Goal: Task Accomplishment & Management: Use online tool/utility

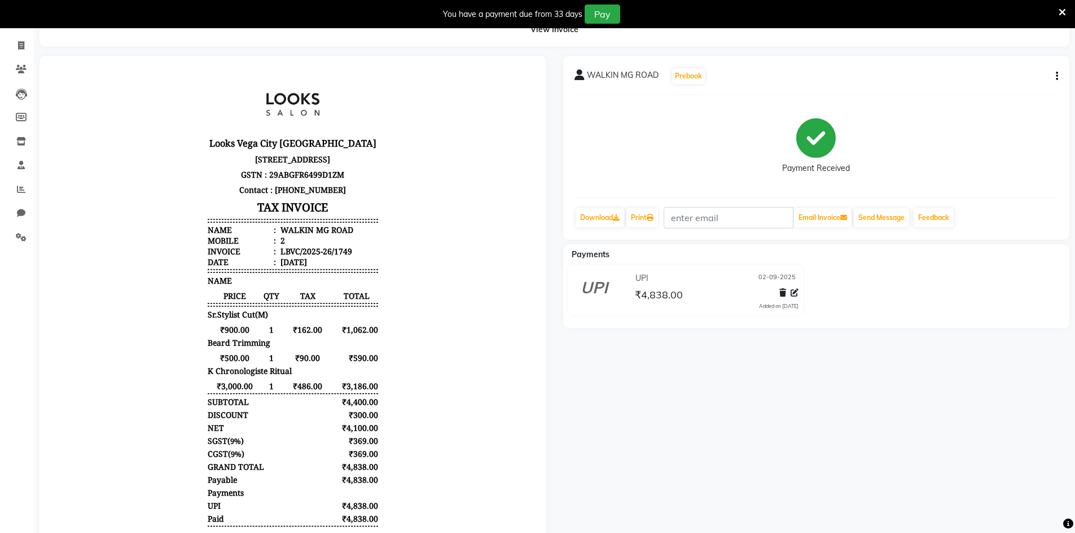
click at [26, 33] on li "Calendar" at bounding box center [17, 22] width 34 height 24
click at [17, 42] on span at bounding box center [21, 45] width 20 height 13
select select "service"
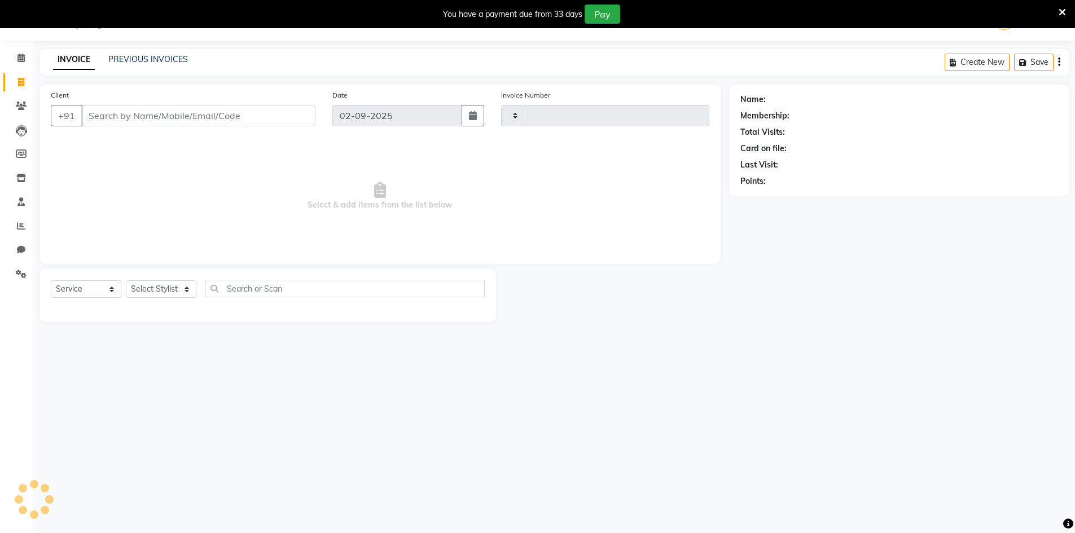
scroll to position [28, 0]
type input "1750"
select select "8707"
click at [92, 116] on input "Client" at bounding box center [198, 115] width 234 height 21
click at [145, 289] on select "Select Stylist Counter_Sales Manager [PERSON_NAME] [PERSON_NAME] [PERSON_NAME]" at bounding box center [161, 288] width 71 height 17
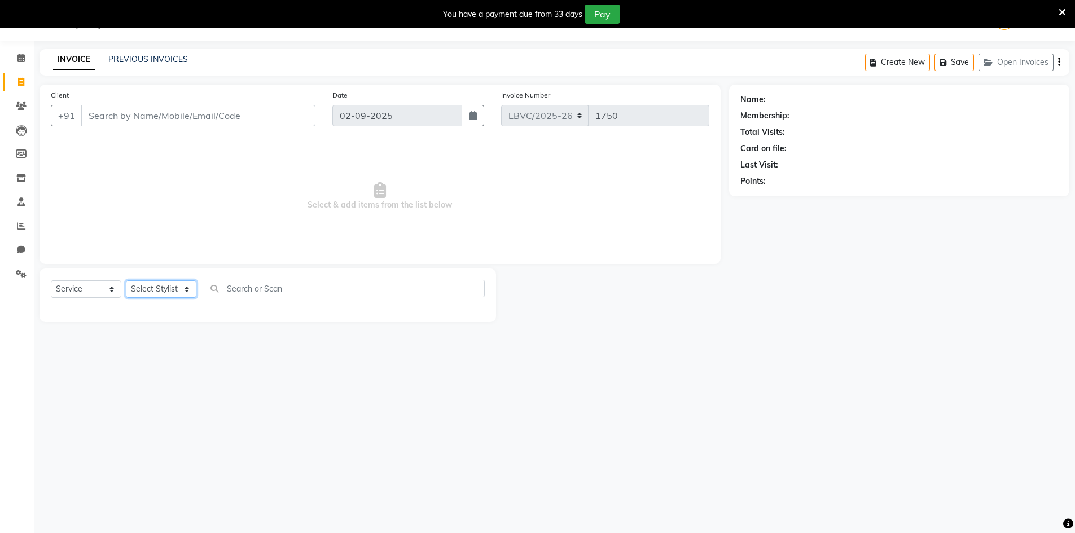
select select "87804"
click at [126, 280] on select "Select Stylist Counter_Sales Manager [PERSON_NAME] [PERSON_NAME] [PERSON_NAME]" at bounding box center [161, 288] width 71 height 17
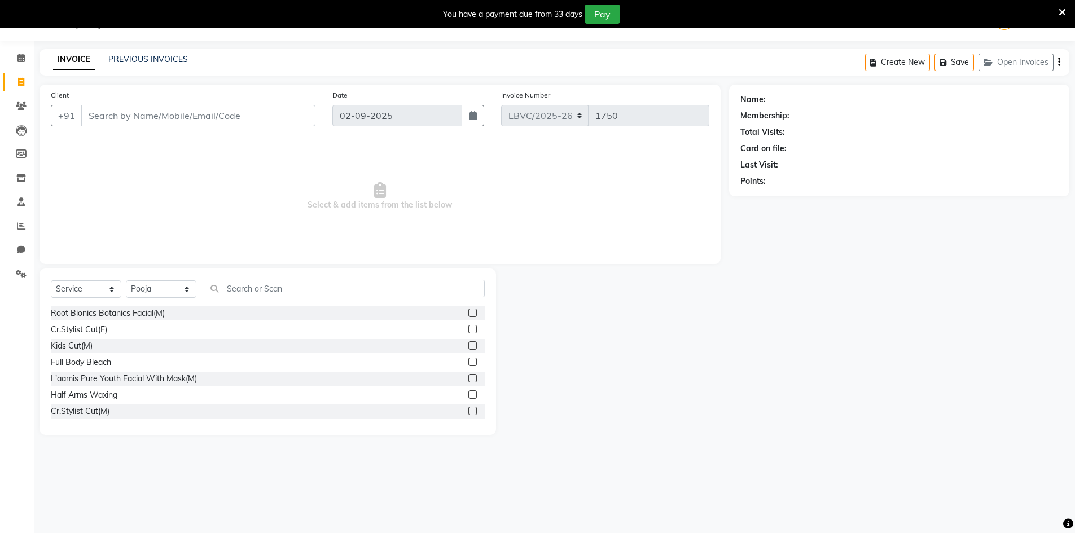
click at [261, 277] on div "Select Service Product Membership Package Voucher Prepaid Gift Card Select Styl…" at bounding box center [267, 351] width 456 height 166
click at [256, 287] on input "text" at bounding box center [345, 288] width 280 height 17
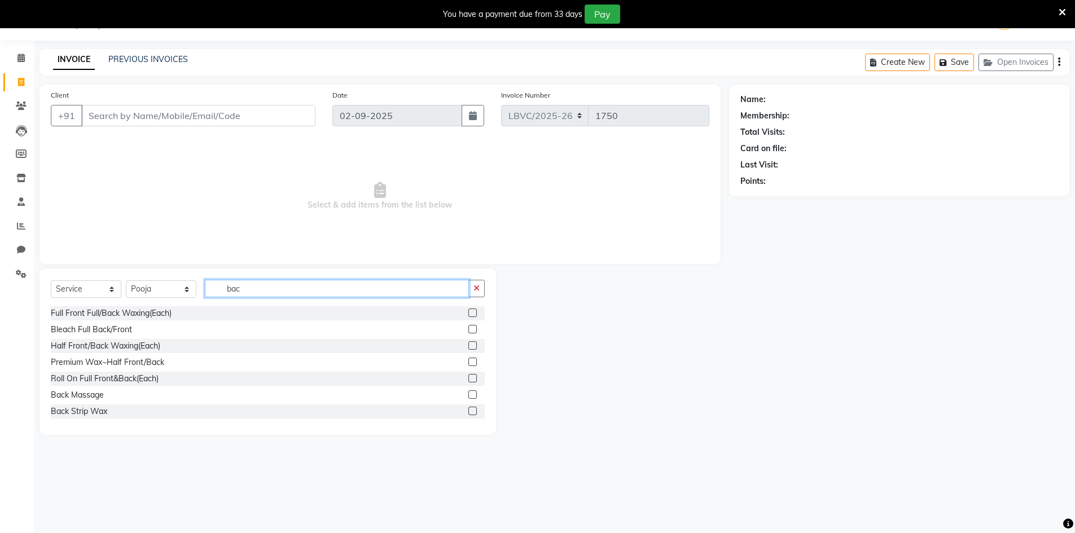
type input "bac"
click at [468, 395] on label at bounding box center [472, 394] width 8 height 8
click at [468, 395] on input "checkbox" at bounding box center [471, 394] width 7 height 7
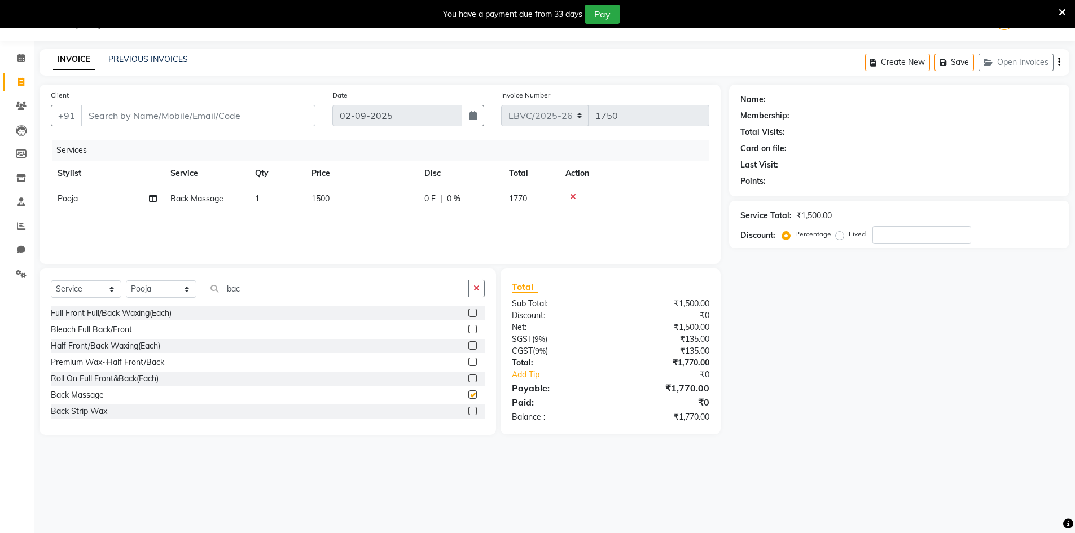
checkbox input "false"
drag, startPoint x: 265, startPoint y: 284, endPoint x: 156, endPoint y: 306, distance: 110.5
click at [161, 306] on div "Select Service Product Membership Package Voucher Prepaid Gift Card Select Styl…" at bounding box center [268, 293] width 434 height 27
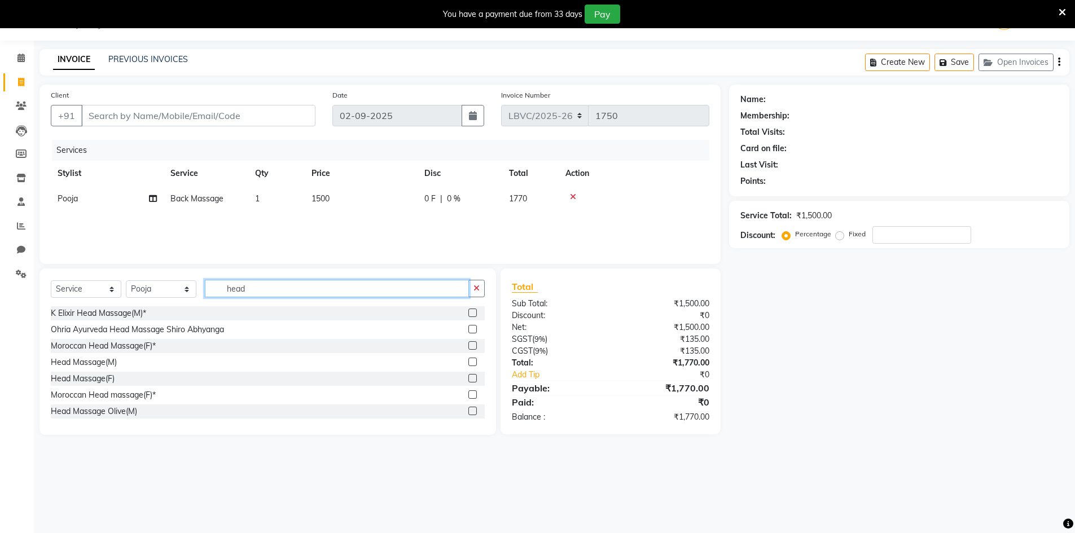
type input "head"
click at [468, 359] on label at bounding box center [472, 362] width 8 height 8
click at [468, 359] on input "checkbox" at bounding box center [471, 362] width 7 height 7
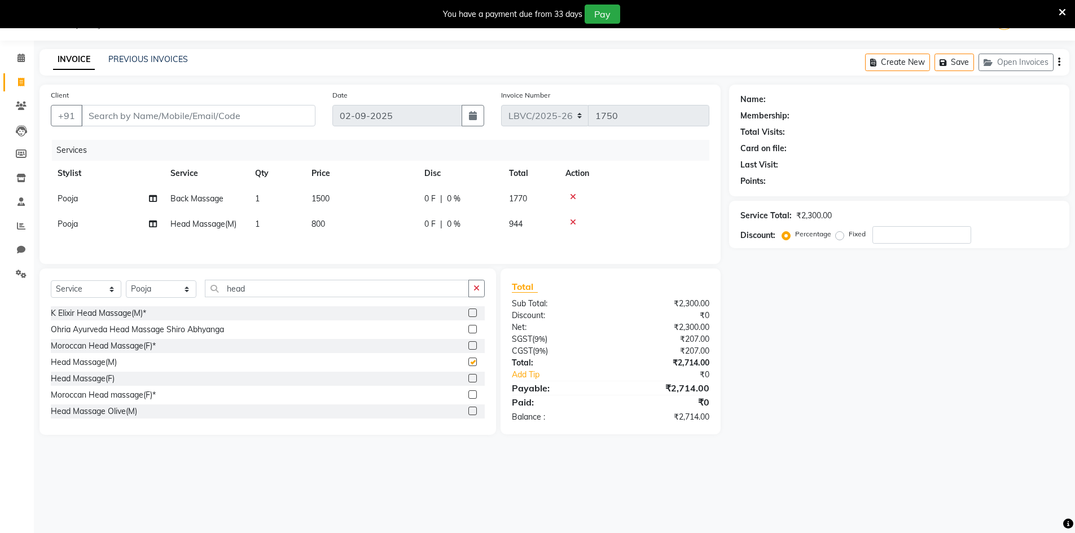
checkbox input "false"
click at [322, 219] on span "800" at bounding box center [318, 224] width 14 height 10
select select "87804"
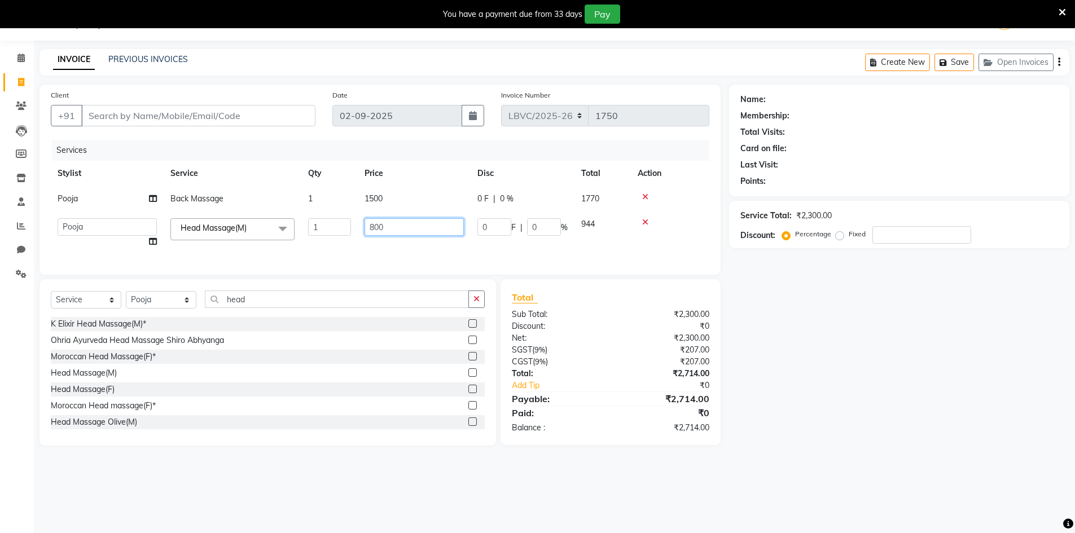
drag, startPoint x: 398, startPoint y: 226, endPoint x: 350, endPoint y: 216, distance: 49.6
click at [381, 224] on input "800" at bounding box center [413, 226] width 99 height 17
type input "8"
type input "1200"
click at [404, 254] on div "Services Stylist Service Qty Price Disc Total Action Pooja Back Massage 1 1500 …" at bounding box center [380, 202] width 658 height 124
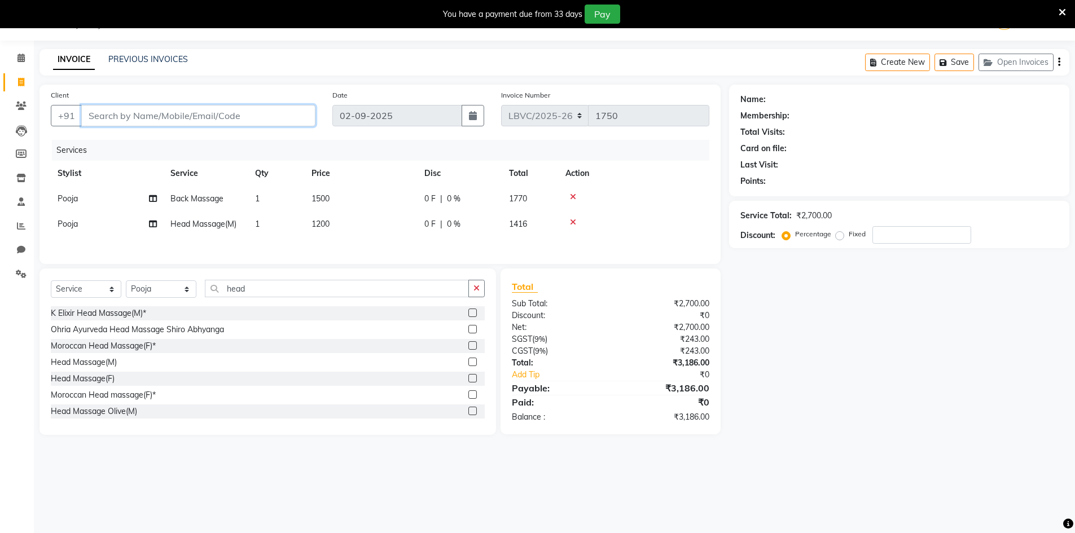
click at [218, 120] on input "Client" at bounding box center [198, 115] width 234 height 21
type input "9"
type input "0"
type input "9903996780"
click at [306, 111] on span "Add Client" at bounding box center [286, 115] width 45 height 11
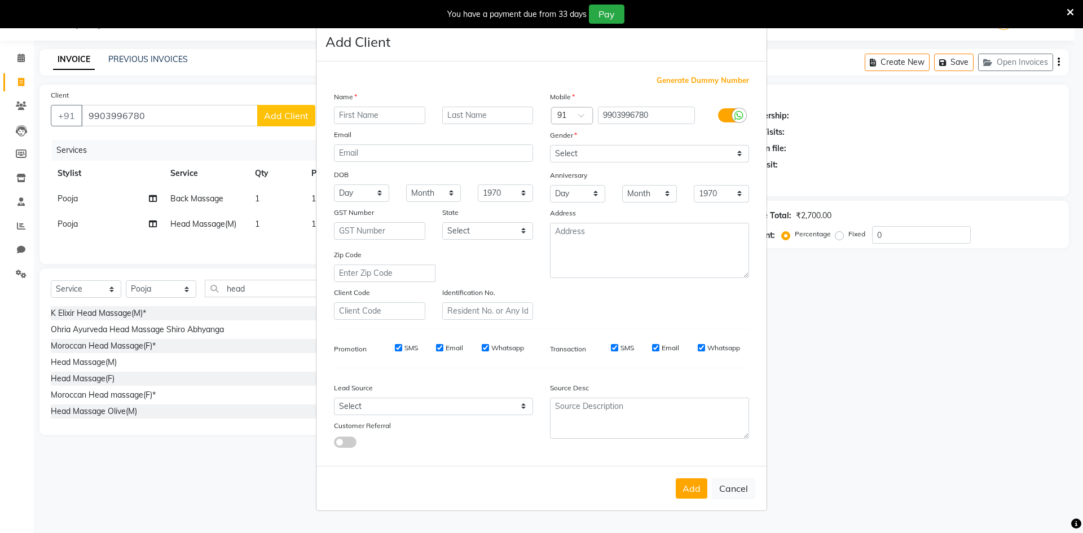
click at [418, 117] on input "text" at bounding box center [379, 115] width 91 height 17
type input "[PERSON_NAME]"
click at [475, 112] on input "text" at bounding box center [487, 115] width 91 height 17
type input ".."
click at [567, 157] on select "Select [DEMOGRAPHIC_DATA] [DEMOGRAPHIC_DATA] Other Prefer Not To Say" at bounding box center [649, 153] width 199 height 17
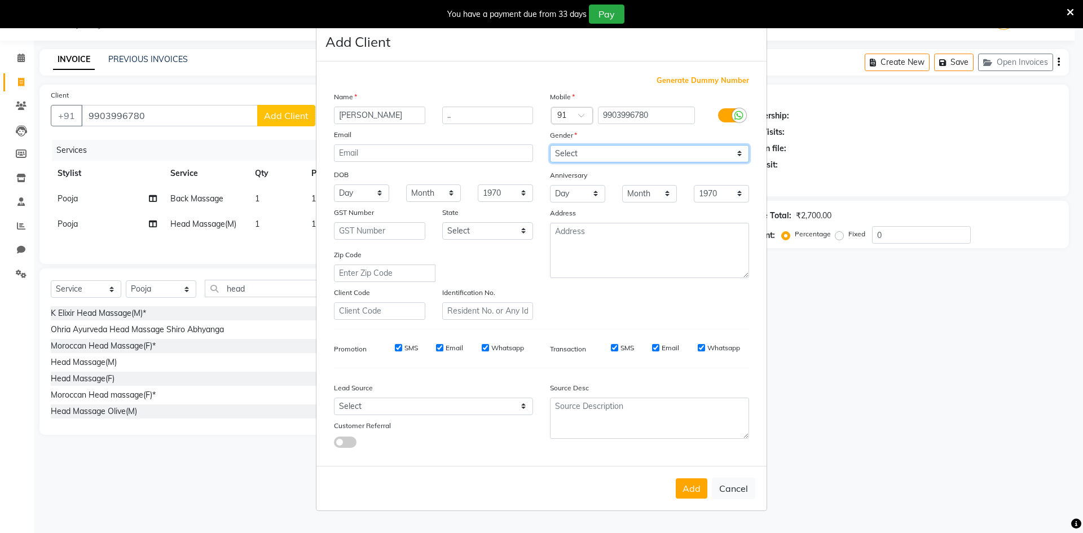
select select "[DEMOGRAPHIC_DATA]"
click at [550, 145] on select "Select [DEMOGRAPHIC_DATA] [DEMOGRAPHIC_DATA] Other Prefer Not To Say" at bounding box center [649, 153] width 199 height 17
click at [695, 493] on button "Add" at bounding box center [692, 488] width 32 height 20
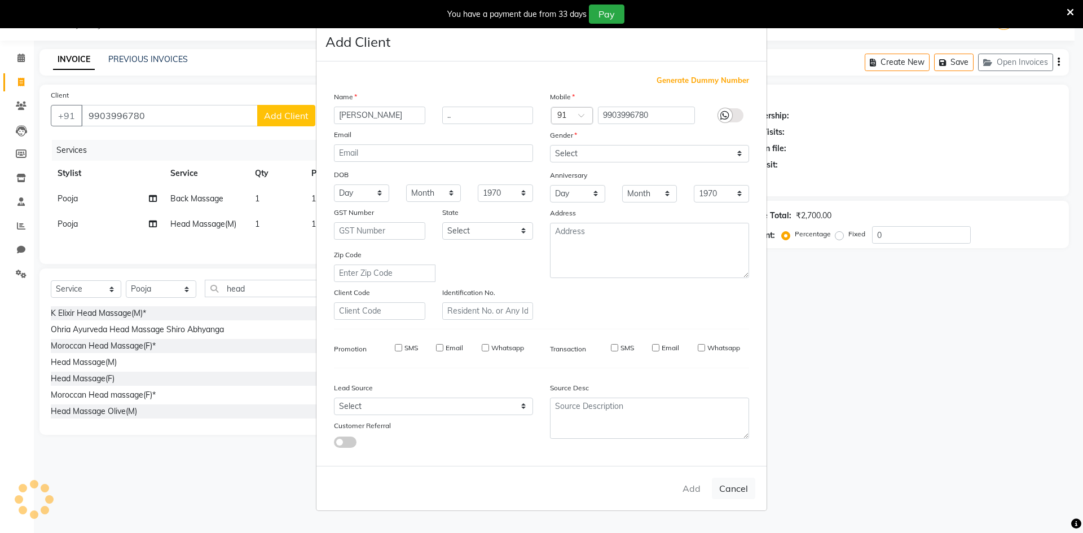
select select
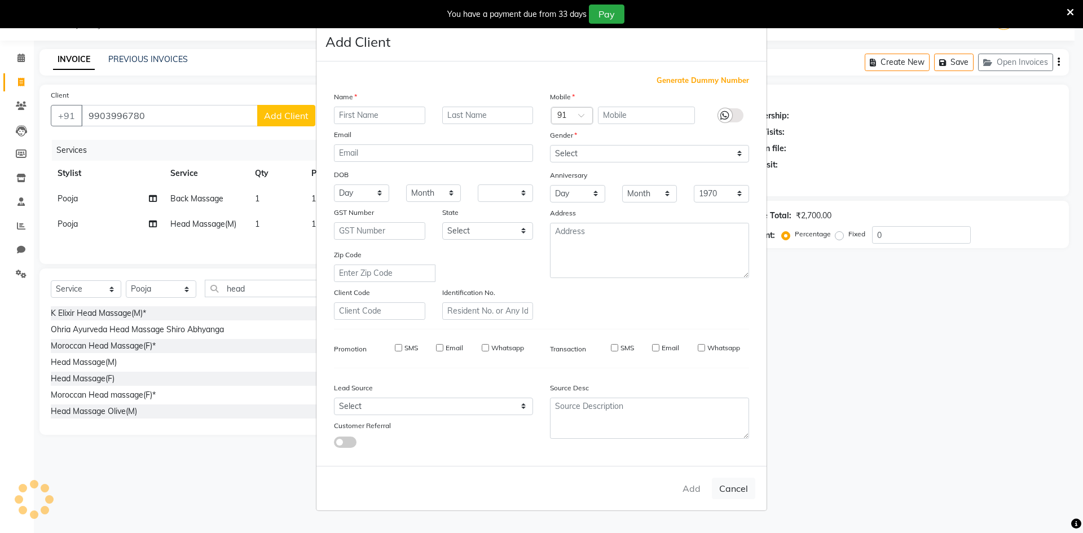
select select
checkbox input "false"
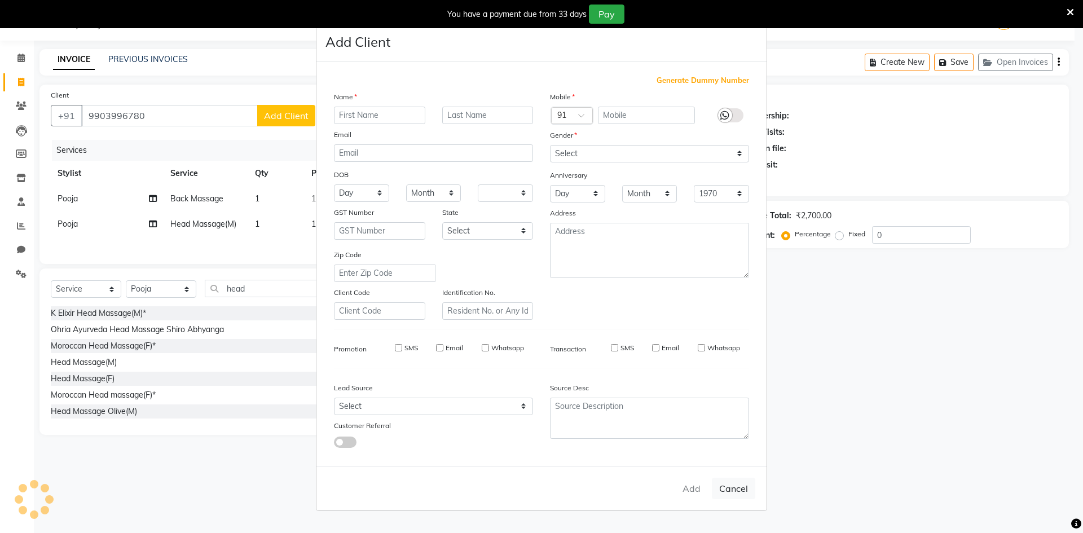
checkbox input "false"
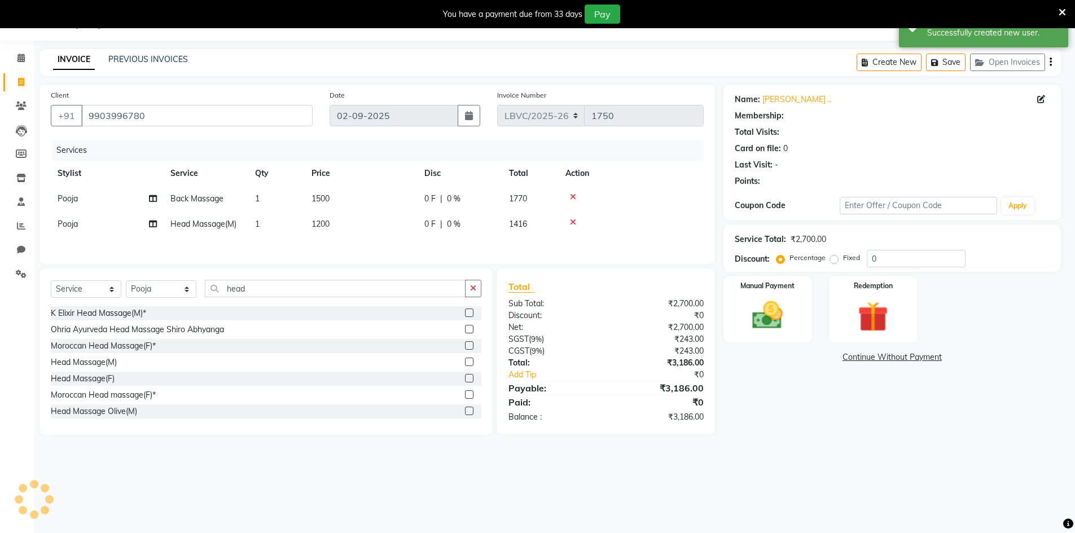
select select "1: Object"
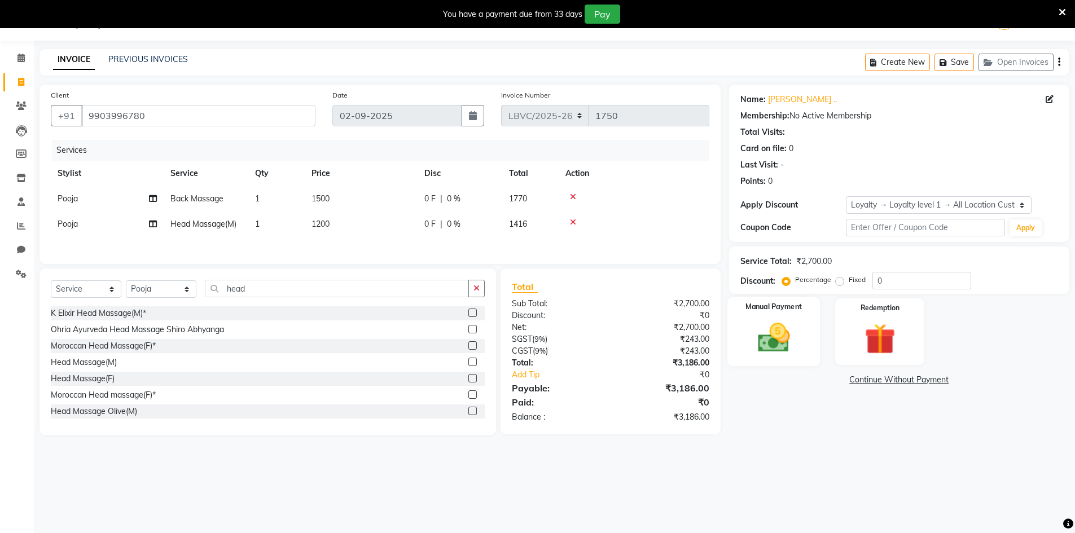
click at [771, 341] on img at bounding box center [773, 337] width 52 height 37
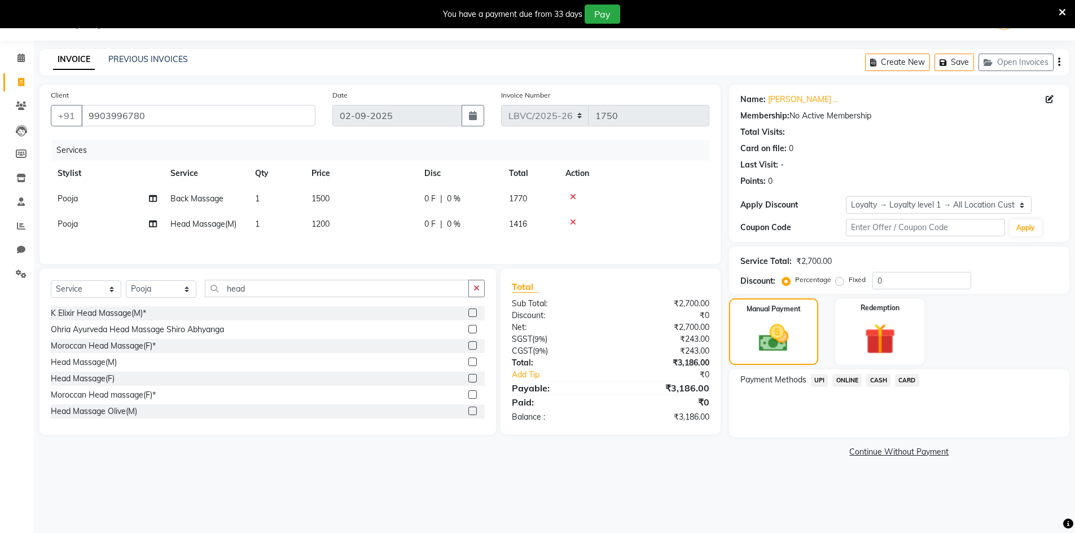
click at [818, 378] on span "UPI" at bounding box center [819, 380] width 17 height 13
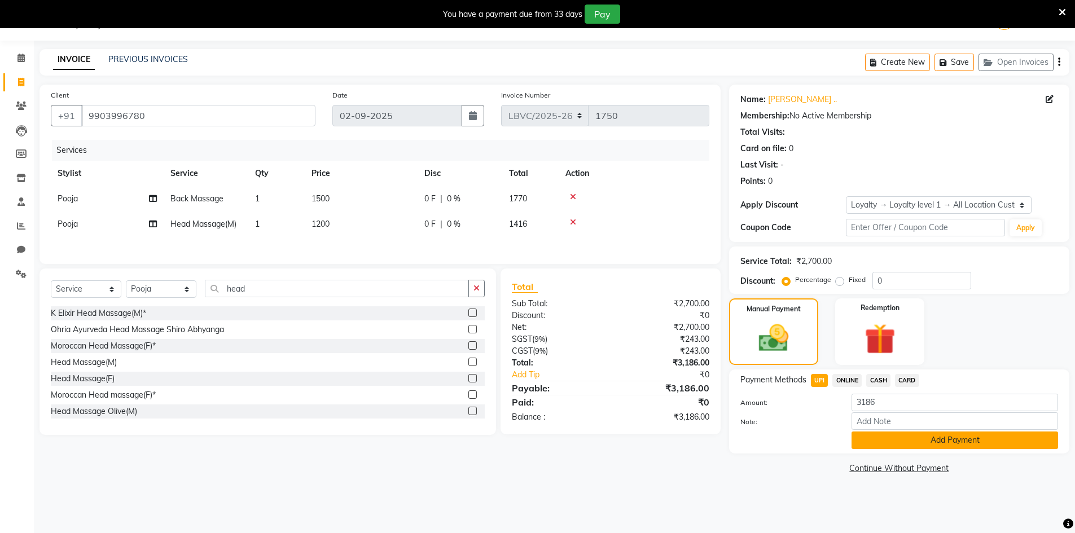
click at [876, 435] on button "Add Payment" at bounding box center [954, 440] width 206 height 17
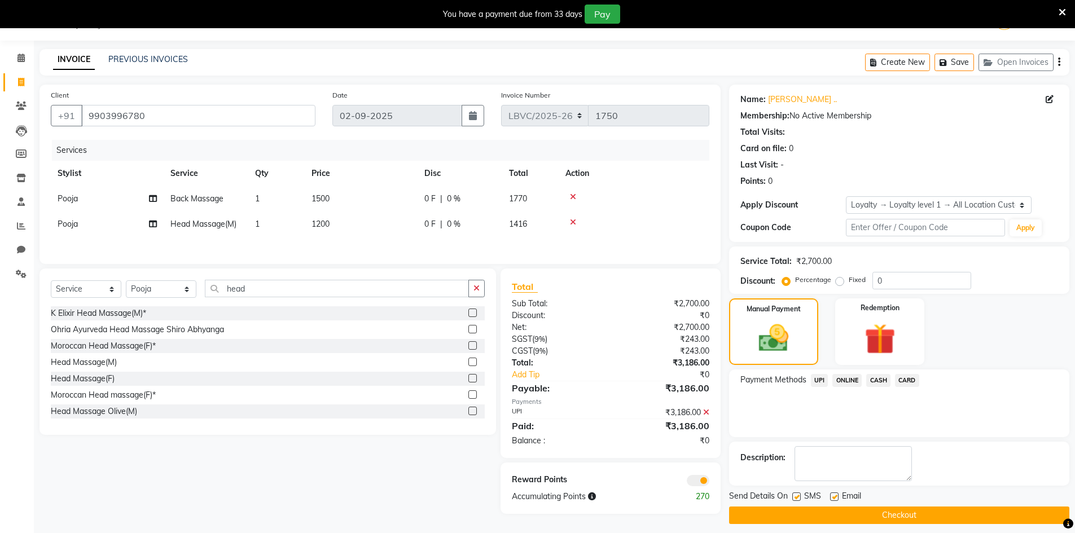
click at [783, 509] on button "Checkout" at bounding box center [899, 515] width 340 height 17
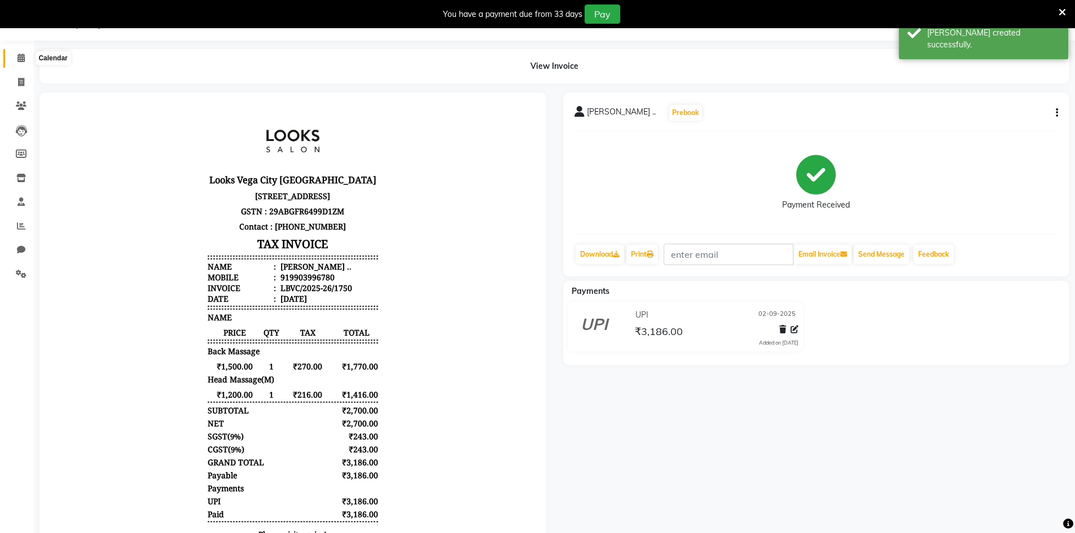
click at [14, 61] on span at bounding box center [21, 58] width 20 height 13
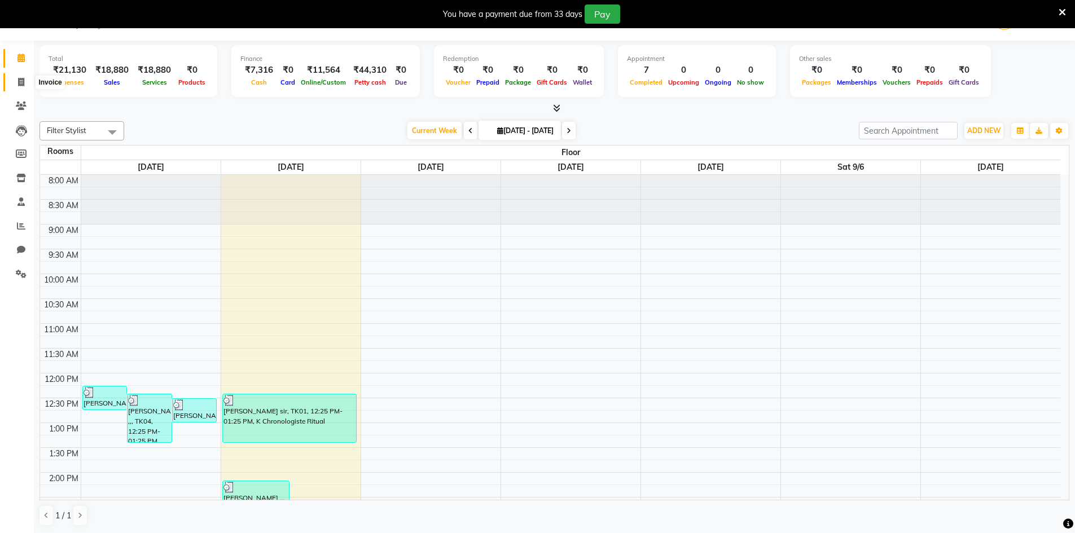
click at [28, 81] on span at bounding box center [21, 82] width 20 height 13
select select "service"
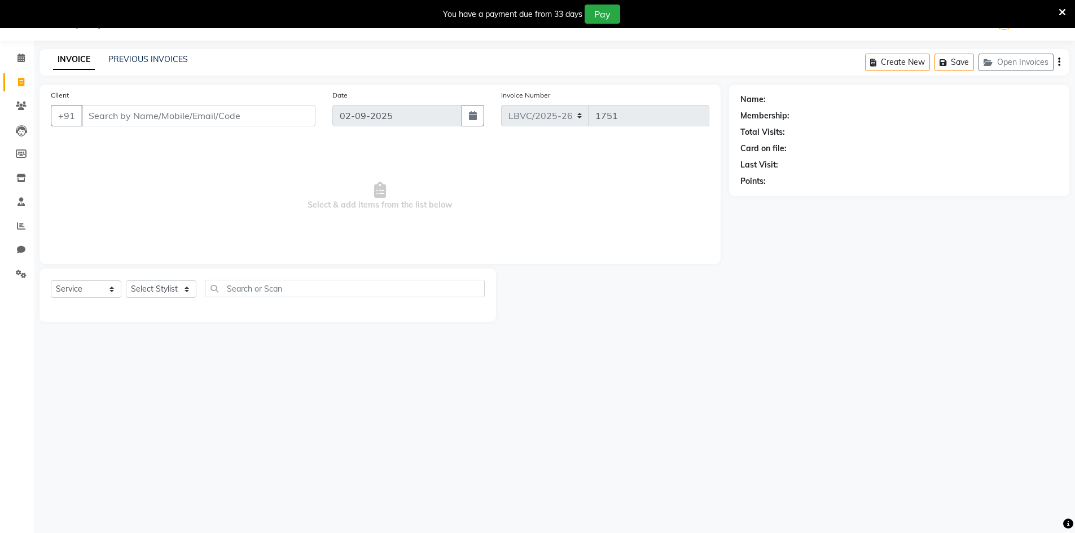
click at [213, 123] on input "Client" at bounding box center [198, 115] width 234 height 21
click at [139, 108] on input "wa" at bounding box center [198, 115] width 234 height 21
drag, startPoint x: 138, startPoint y: 119, endPoint x: 0, endPoint y: 118, distance: 138.2
click at [0, 118] on app-home "08047224946 Select Location × Looks [GEOGRAPHIC_DATA], [GEOGRAPHIC_DATA] Defaul…" at bounding box center [537, 169] width 1075 height 339
type input "wa"
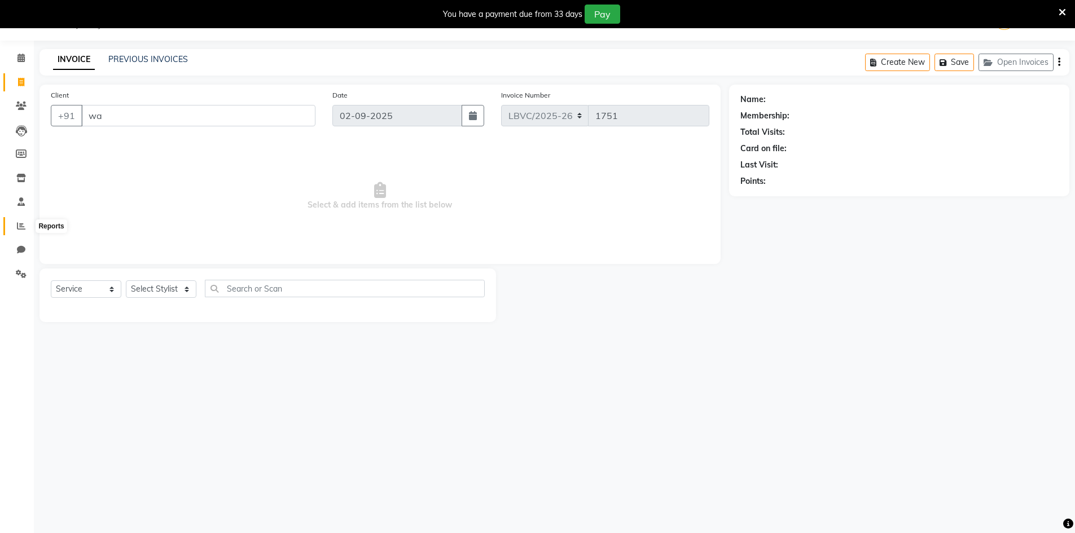
click at [16, 228] on span at bounding box center [21, 226] width 20 height 13
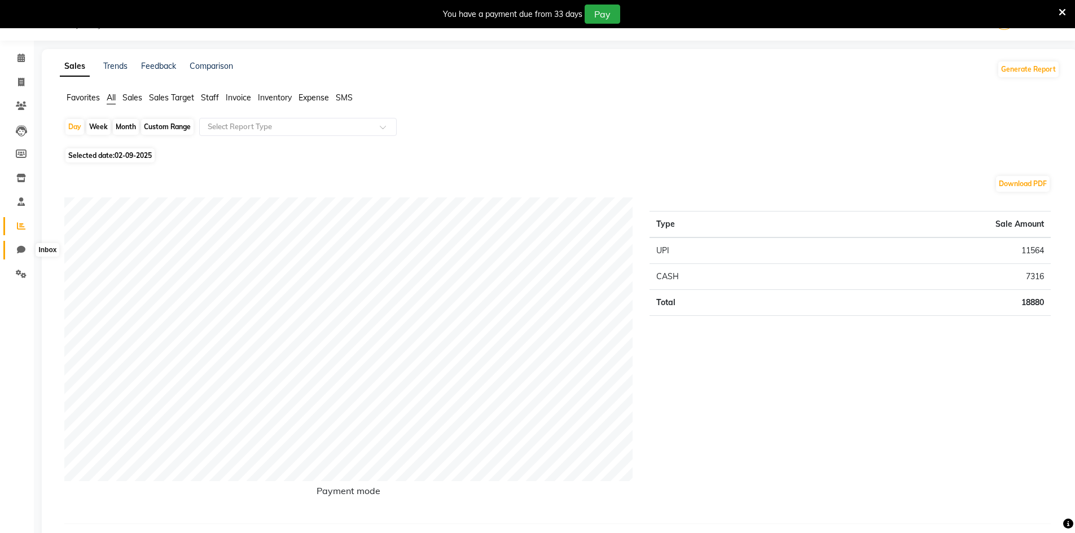
click at [21, 248] on icon at bounding box center [21, 249] width 8 height 8
select select "100"
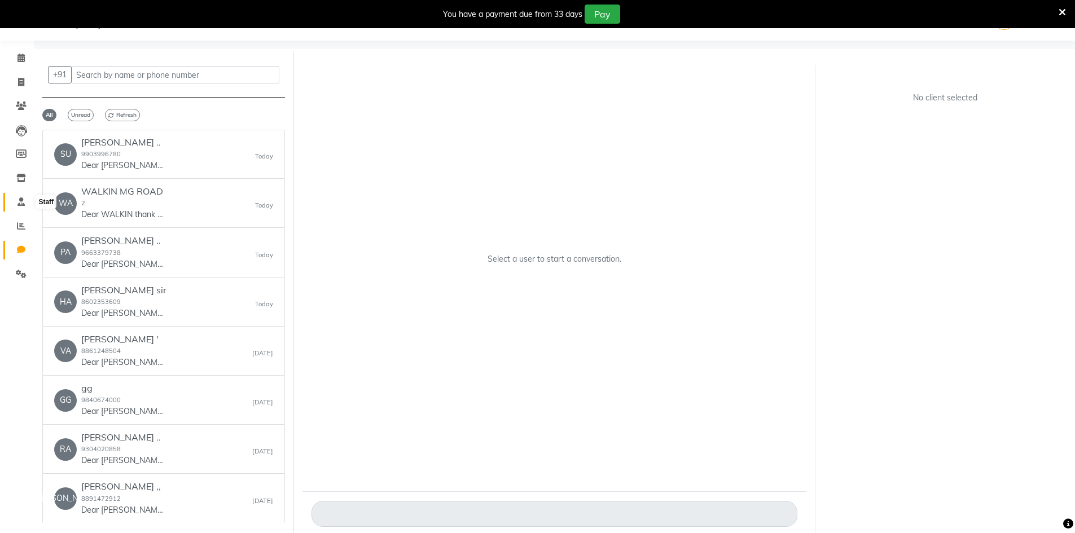
click at [19, 197] on icon at bounding box center [20, 201] width 7 height 8
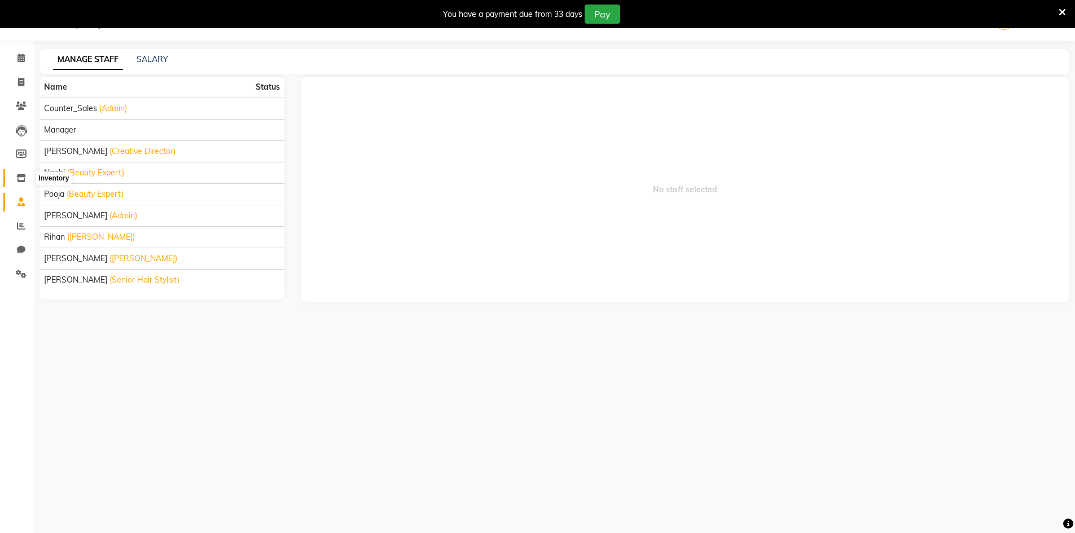
click at [18, 174] on icon at bounding box center [21, 178] width 10 height 8
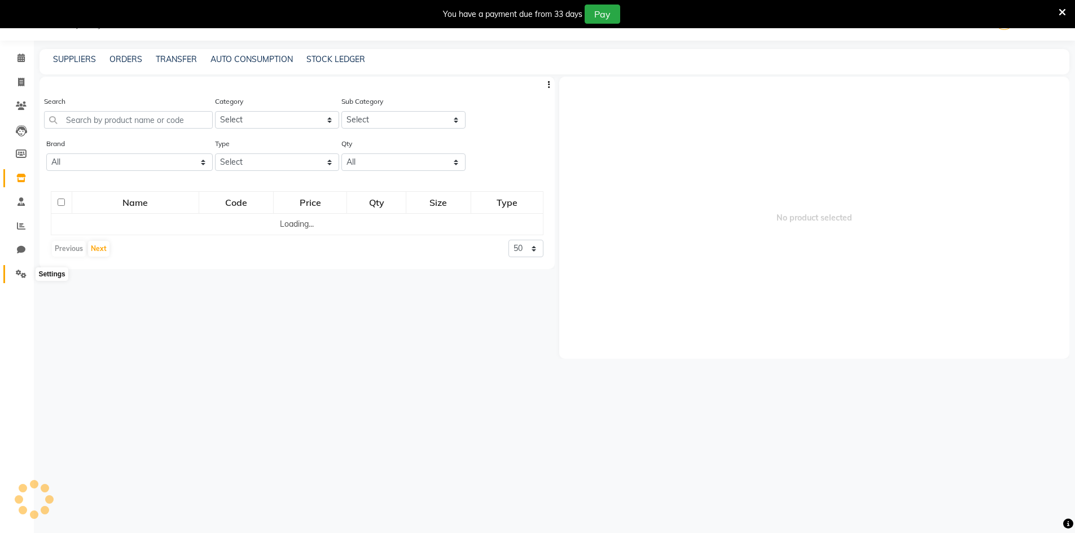
click at [26, 276] on icon at bounding box center [21, 274] width 11 height 8
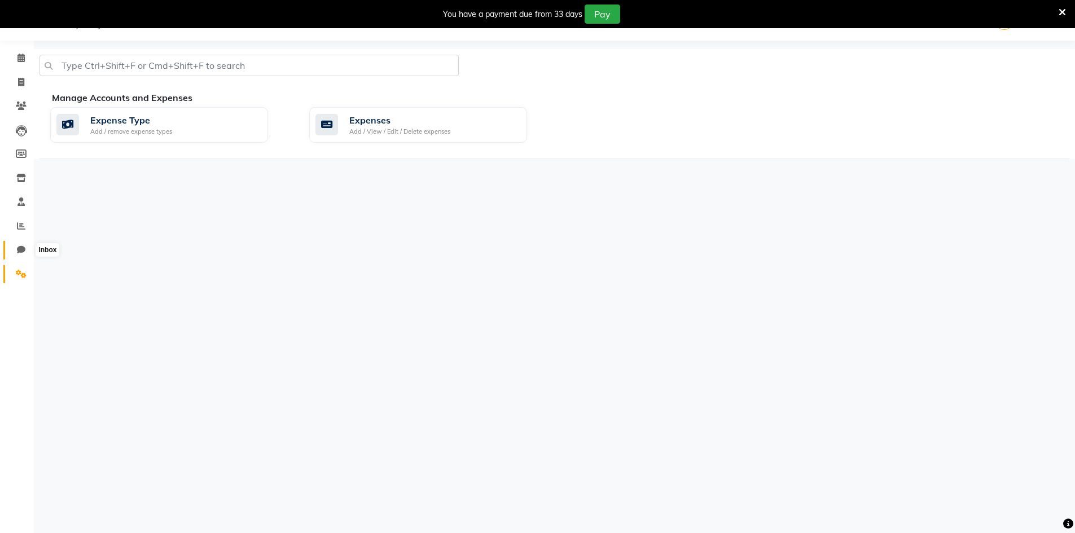
click at [24, 250] on icon at bounding box center [21, 249] width 8 height 8
select select "100"
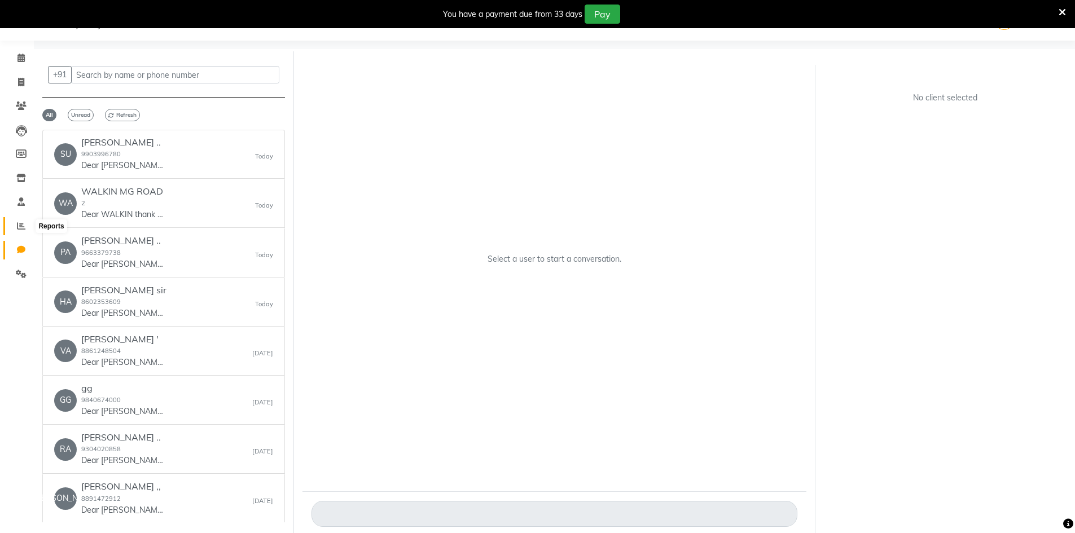
click at [19, 225] on icon at bounding box center [21, 226] width 8 height 8
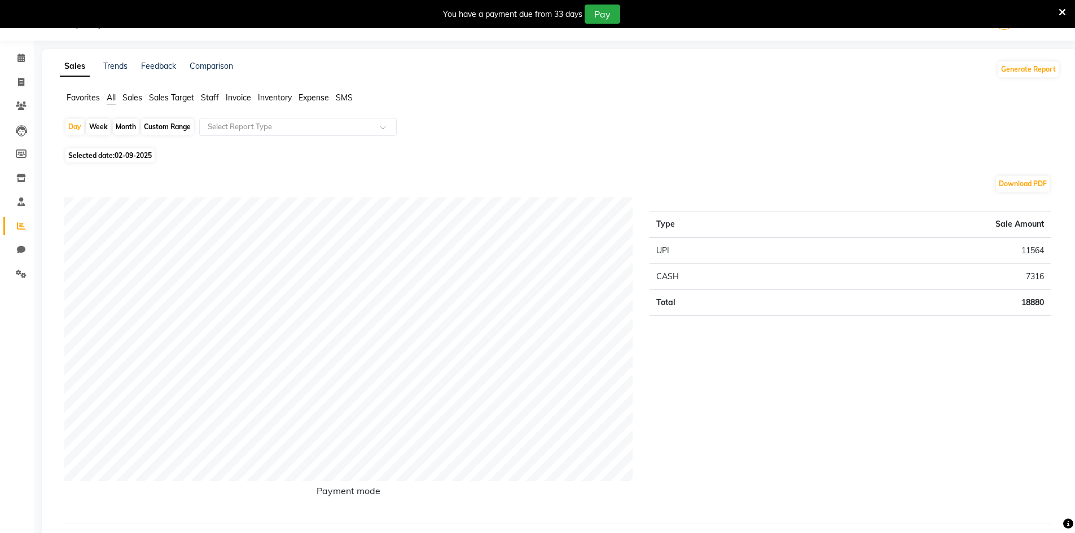
click at [213, 99] on span "Staff" at bounding box center [210, 98] width 18 height 10
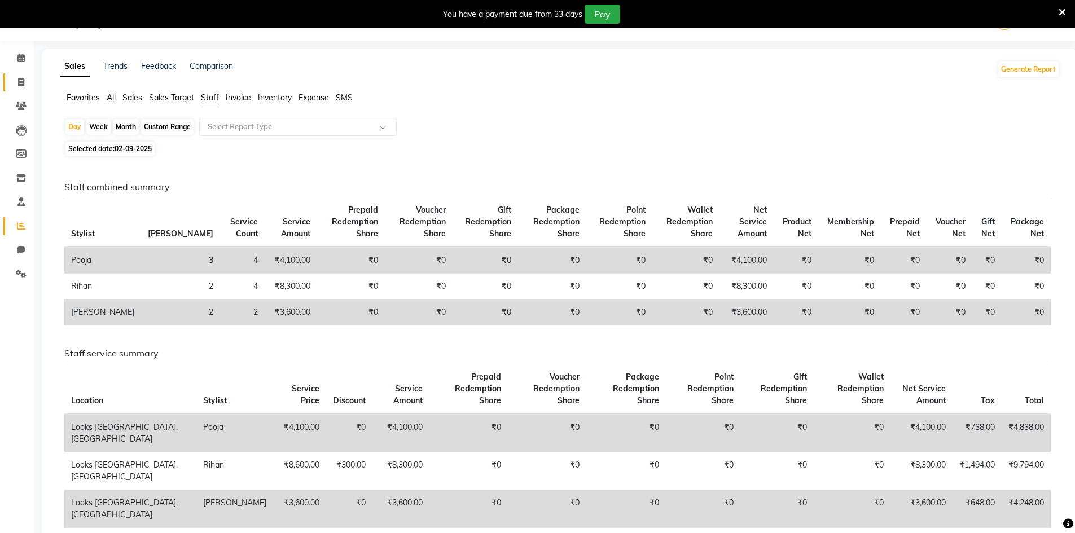
click at [17, 89] on link "Invoice" at bounding box center [16, 82] width 27 height 19
select select "service"
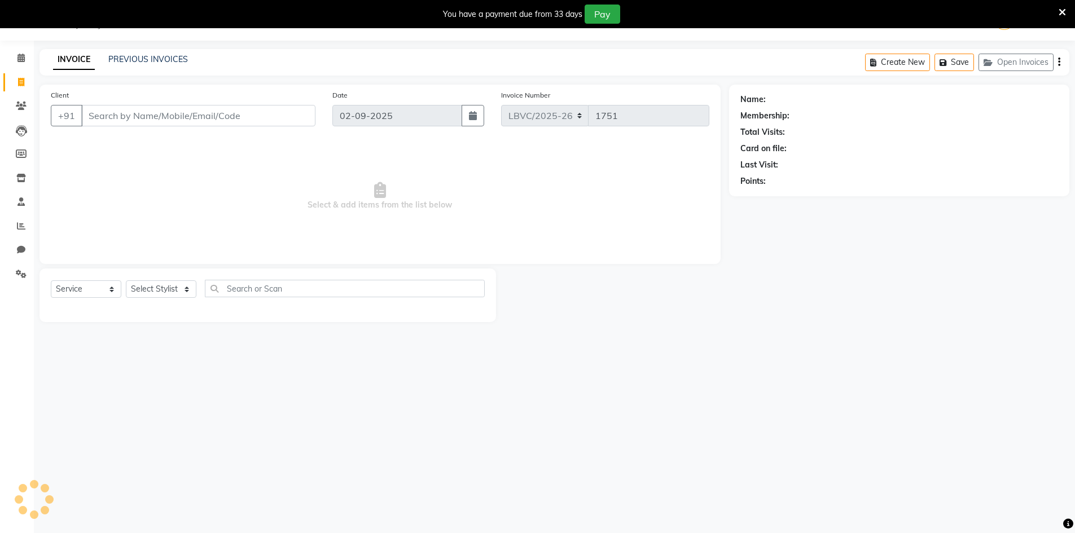
click at [94, 121] on input "Client" at bounding box center [198, 115] width 234 height 21
type input "wa"
drag, startPoint x: 133, startPoint y: 119, endPoint x: 0, endPoint y: 122, distance: 132.6
click at [0, 123] on app-home "08047224946 Select Location × Looks [GEOGRAPHIC_DATA], [GEOGRAPHIC_DATA] Defaul…" at bounding box center [537, 169] width 1075 height 339
click at [166, 292] on select "Select Stylist Counter_Sales Manager [PERSON_NAME] [PERSON_NAME] [PERSON_NAME]" at bounding box center [161, 288] width 71 height 17
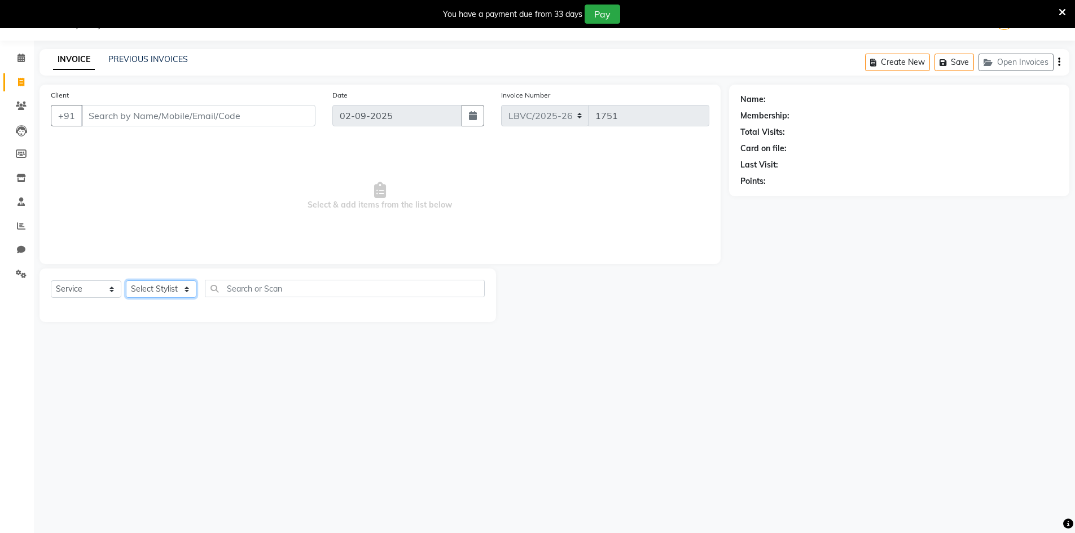
select select "87800"
click at [126, 280] on select "Select Stylist Counter_Sales Manager [PERSON_NAME] [PERSON_NAME] [PERSON_NAME]" at bounding box center [161, 288] width 71 height 17
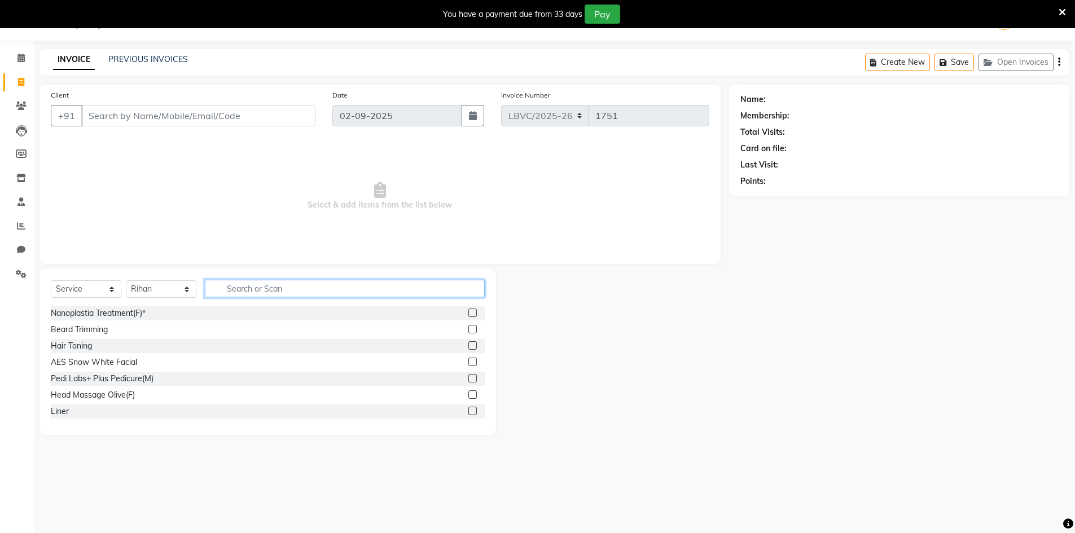
click at [228, 291] on input "text" at bounding box center [345, 288] width 280 height 17
type input "was"
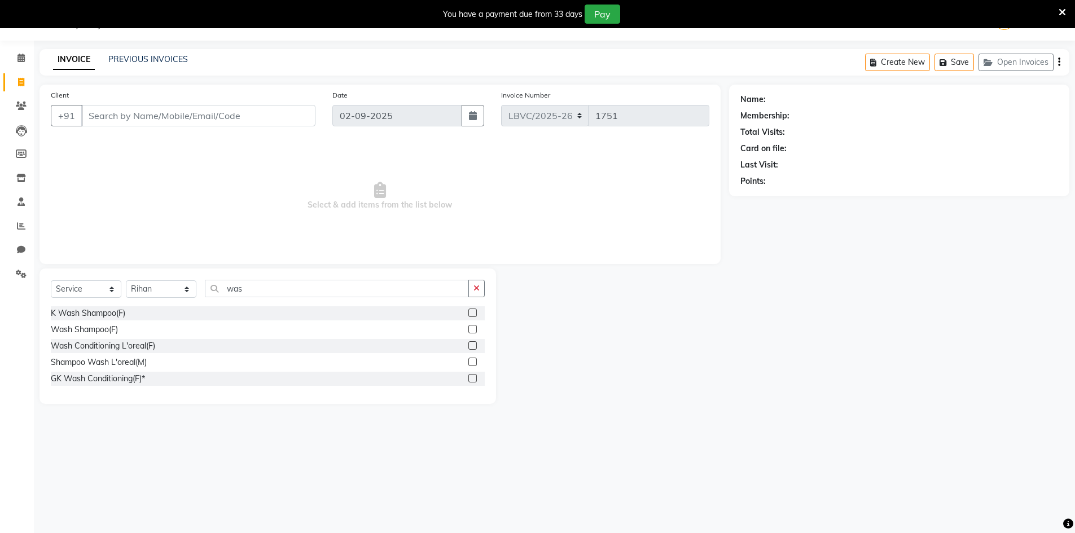
click at [471, 315] on label at bounding box center [472, 313] width 8 height 8
click at [471, 315] on input "checkbox" at bounding box center [471, 313] width 7 height 7
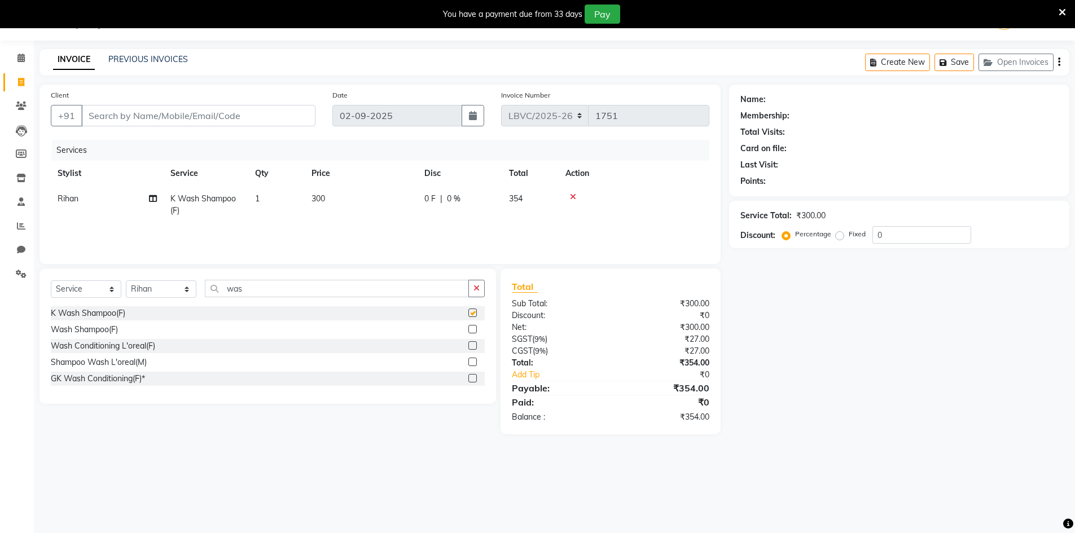
checkbox input "false"
drag, startPoint x: 305, startPoint y: 280, endPoint x: 70, endPoint y: 279, distance: 235.2
click at [72, 279] on div "Select Service Product Membership Package Voucher Prepaid Gift Card Select Styl…" at bounding box center [267, 335] width 456 height 135
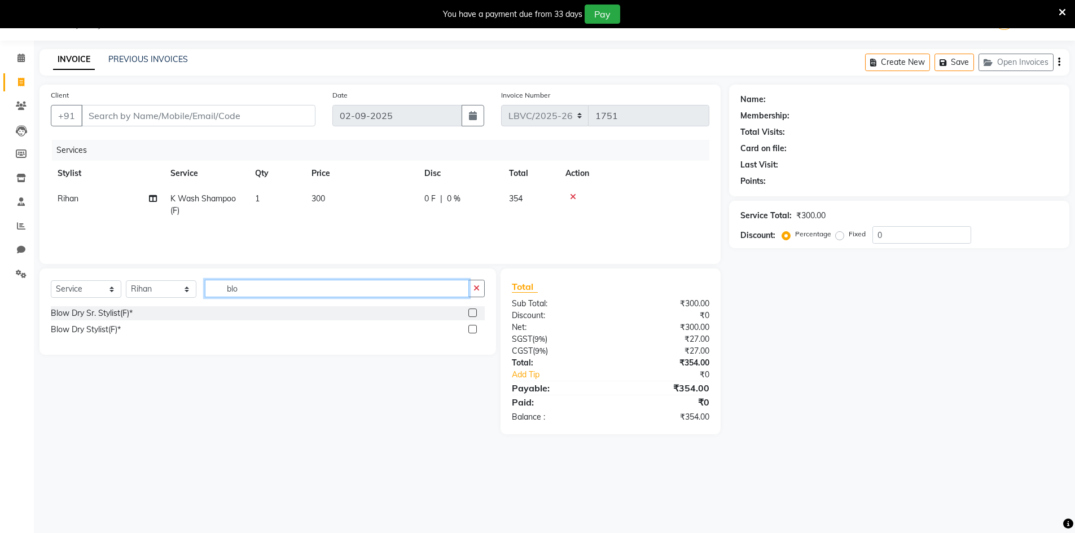
type input "blo"
click at [469, 330] on label at bounding box center [472, 329] width 8 height 8
click at [469, 330] on input "checkbox" at bounding box center [471, 329] width 7 height 7
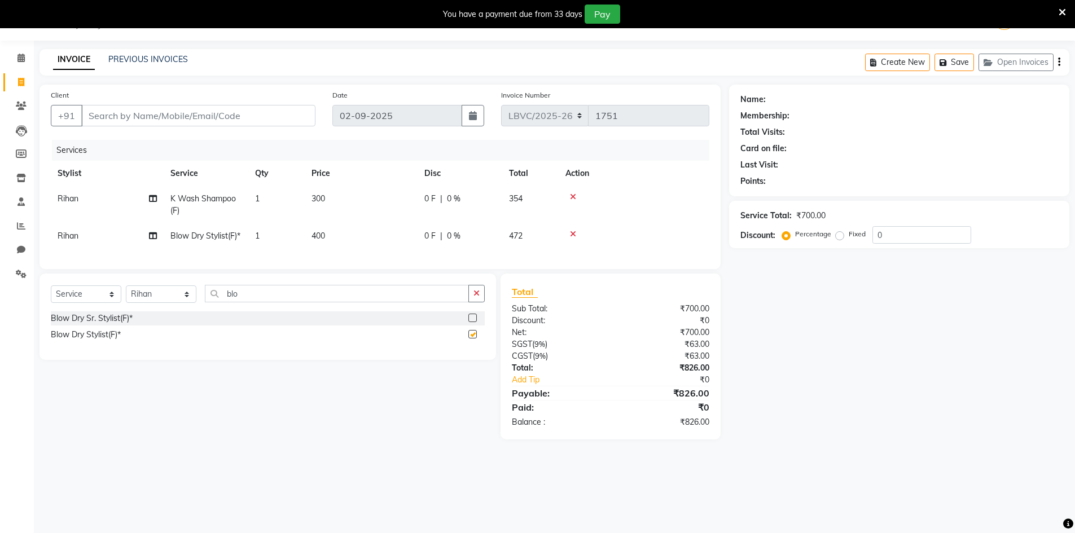
checkbox input "false"
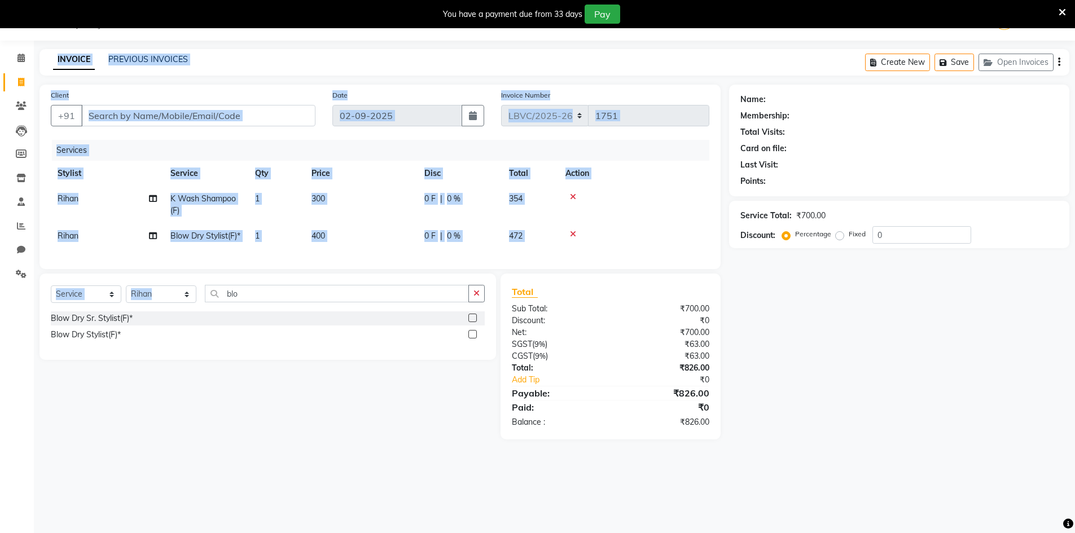
drag, startPoint x: 262, startPoint y: 324, endPoint x: 0, endPoint y: 298, distance: 263.0
click at [0, 298] on app-home "08047224946 Select Location × Looks [GEOGRAPHIC_DATA], [GEOGRAPHIC_DATA] Defaul…" at bounding box center [537, 228] width 1075 height 456
click at [96, 303] on select "Select Service Product Membership Package Voucher Prepaid Gift Card" at bounding box center [86, 293] width 71 height 17
click at [151, 303] on select "Select Stylist Counter_Sales Manager [PERSON_NAME] [PERSON_NAME] [PERSON_NAME]" at bounding box center [161, 293] width 71 height 17
select select "87804"
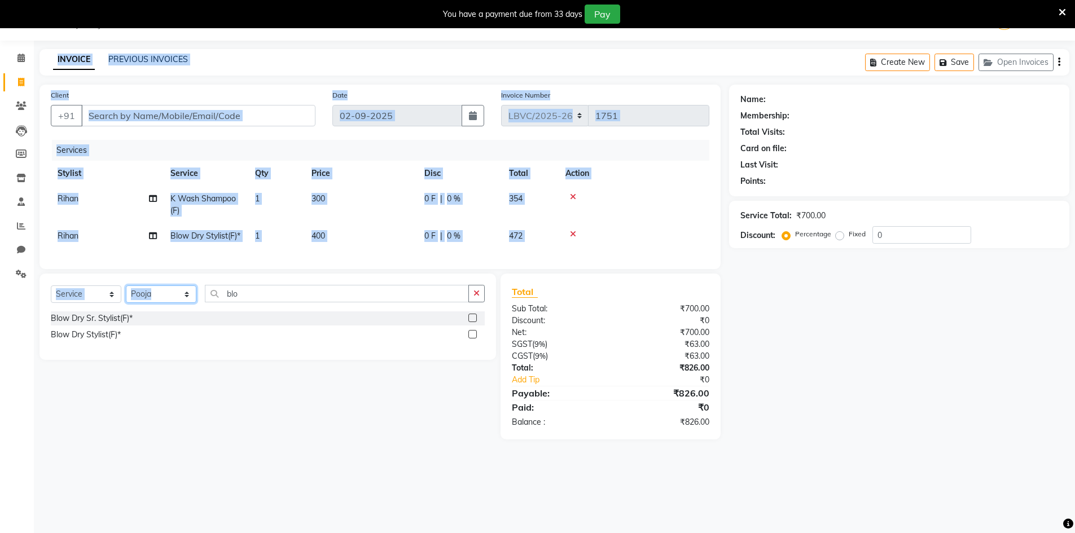
click at [126, 303] on select "Select Stylist Counter_Sales Manager [PERSON_NAME] [PERSON_NAME] [PERSON_NAME]" at bounding box center [161, 293] width 71 height 17
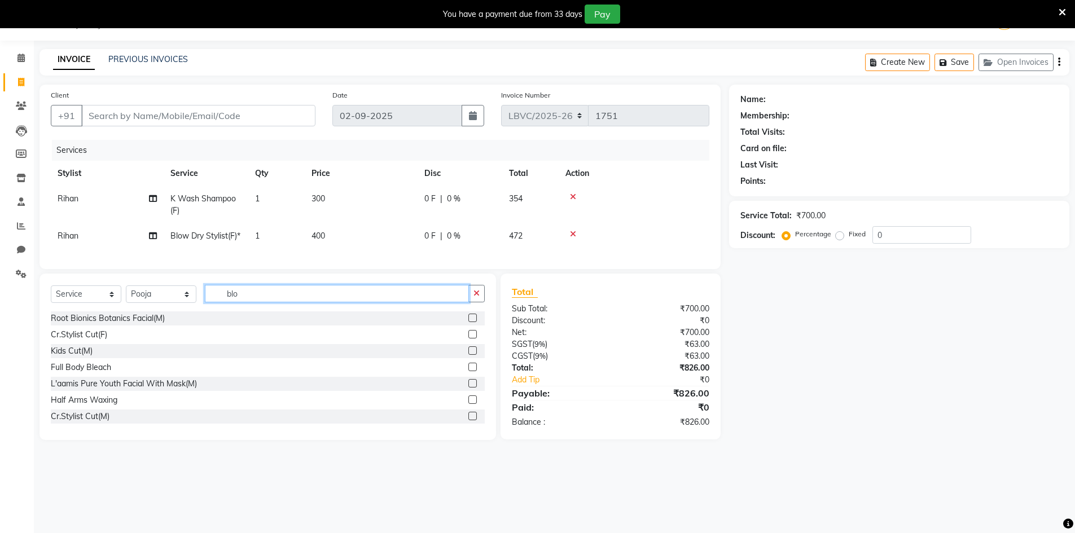
drag, startPoint x: 271, startPoint y: 313, endPoint x: 213, endPoint y: 321, distance: 58.6
click at [213, 302] on input "blo" at bounding box center [337, 293] width 264 height 17
type input "eye"
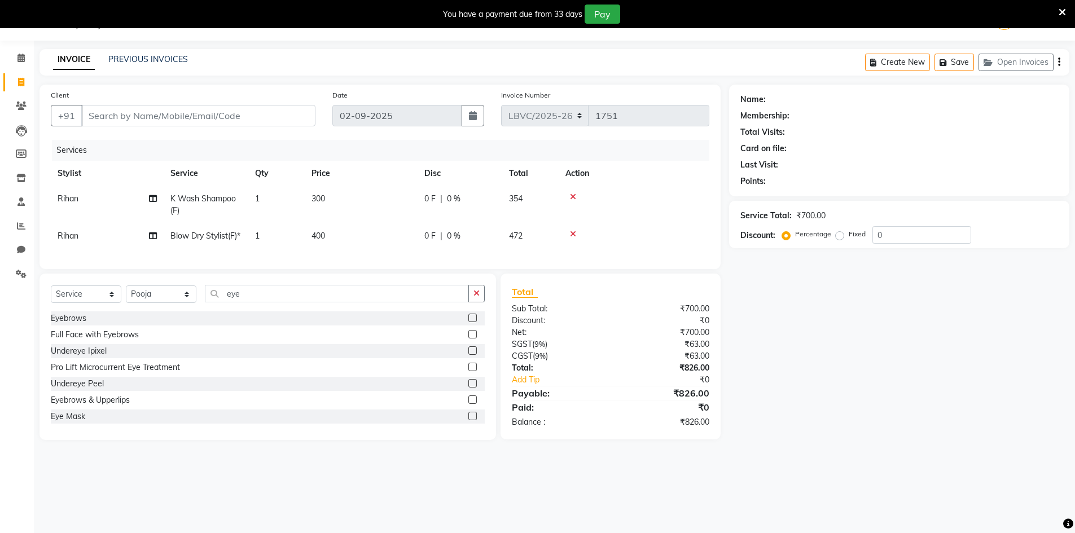
click at [468, 322] on label at bounding box center [472, 318] width 8 height 8
click at [468, 322] on input "checkbox" at bounding box center [471, 318] width 7 height 7
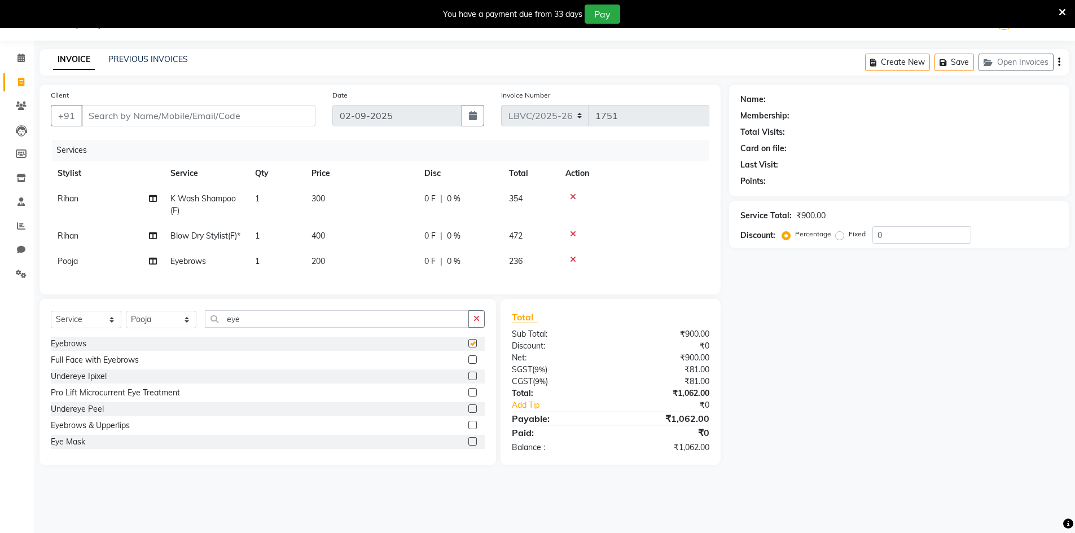
checkbox input "false"
click at [314, 201] on span "300" at bounding box center [318, 198] width 14 height 10
select select "87800"
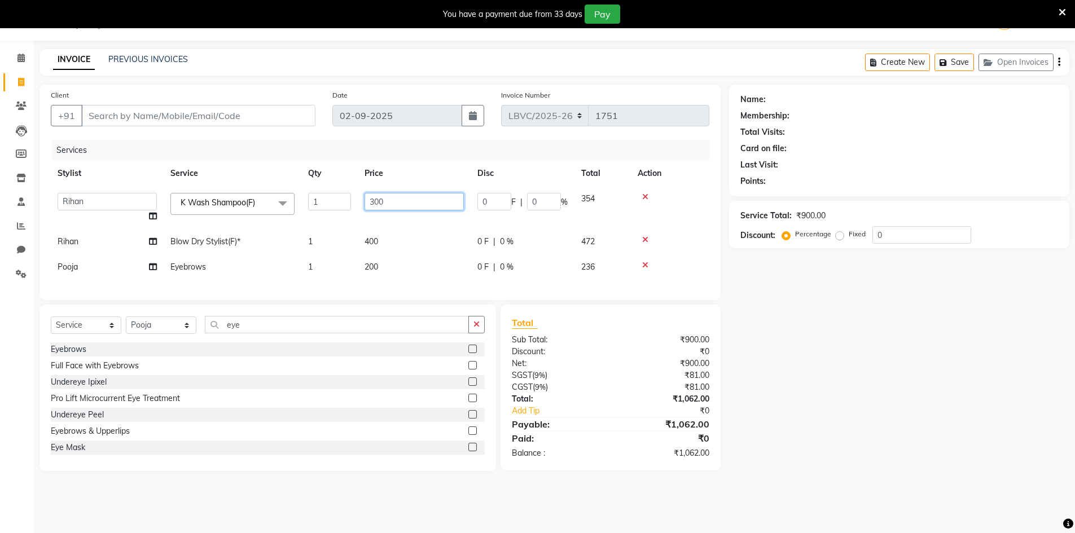
drag, startPoint x: 380, startPoint y: 202, endPoint x: 340, endPoint y: 200, distance: 40.1
click at [343, 201] on tr "Counter_Sales Manager [PERSON_NAME] Naobi Pooja Rashi [PERSON_NAME] [PERSON_NAM…" at bounding box center [380, 207] width 658 height 43
type input "900"
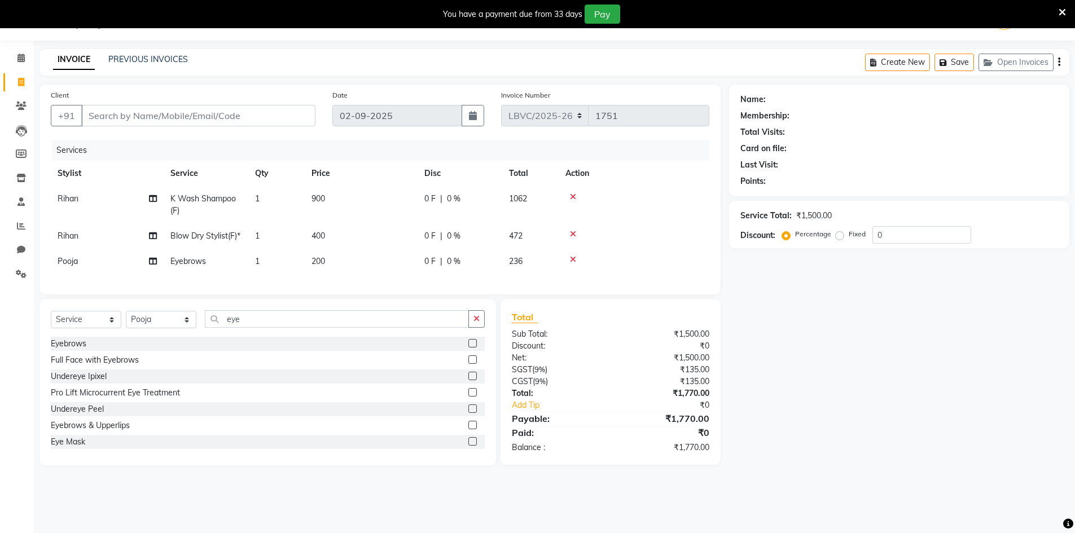
click at [391, 241] on td "400" at bounding box center [361, 235] width 113 height 25
select select "87800"
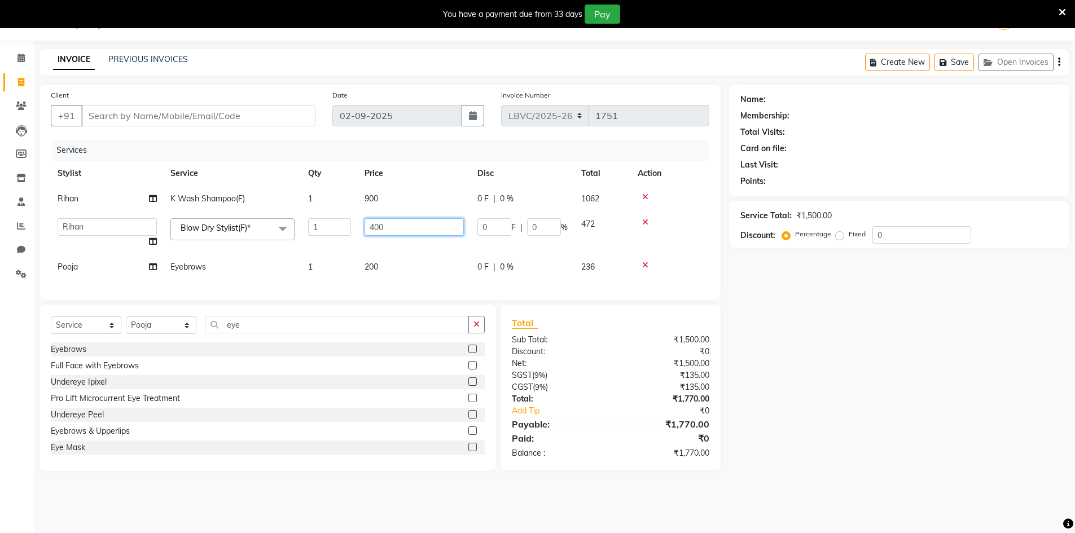
drag, startPoint x: 421, startPoint y: 225, endPoint x: 180, endPoint y: 234, distance: 241.6
click at [192, 224] on tr "Counter_Sales Manager [PERSON_NAME] Naobi Pooja Rashi [PERSON_NAME] [PERSON_NAM…" at bounding box center [380, 233] width 658 height 43
type input "600"
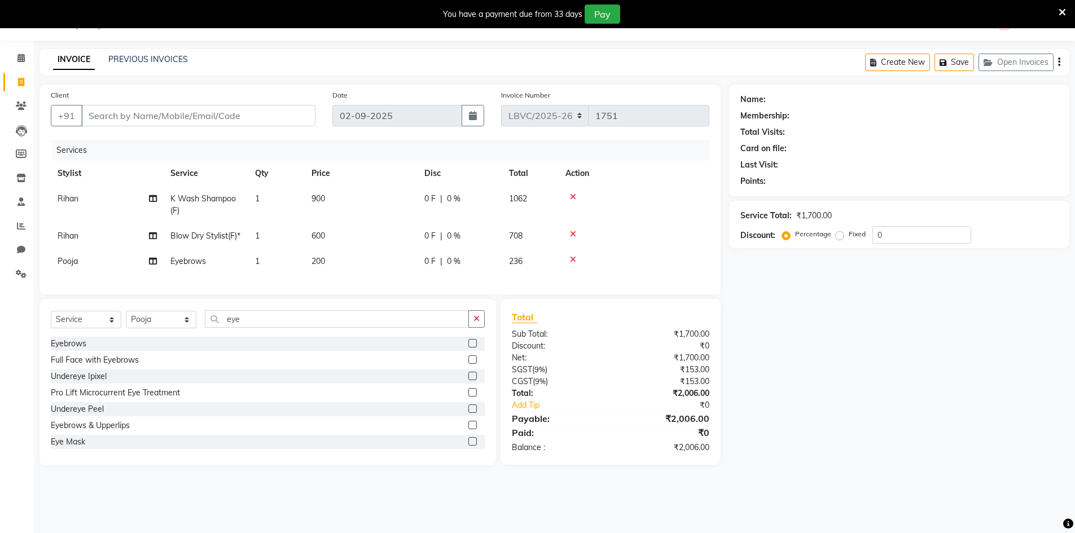
click at [367, 266] on td "200" at bounding box center [361, 261] width 113 height 25
select select "87804"
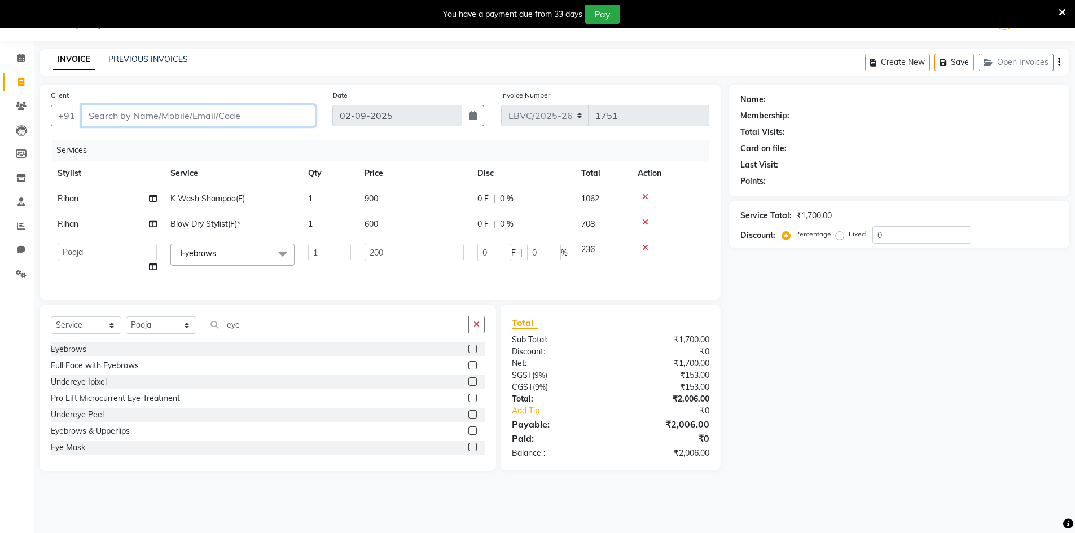
click at [270, 119] on input "Client" at bounding box center [198, 115] width 234 height 21
type input "9632265705"
click at [308, 112] on span "Add Client" at bounding box center [286, 115] width 45 height 11
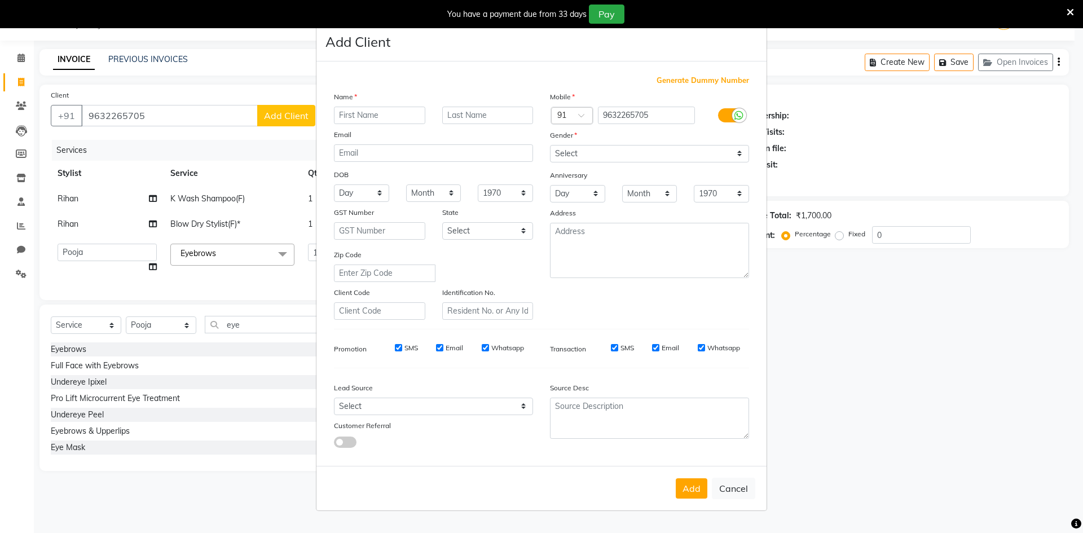
click at [351, 120] on input "text" at bounding box center [379, 115] width 91 height 17
type input "[PERSON_NAME]"
click at [456, 107] on input "text" at bounding box center [487, 115] width 91 height 17
type input ".."
click at [621, 148] on select "Select [DEMOGRAPHIC_DATA] [DEMOGRAPHIC_DATA] Other Prefer Not To Say" at bounding box center [649, 153] width 199 height 17
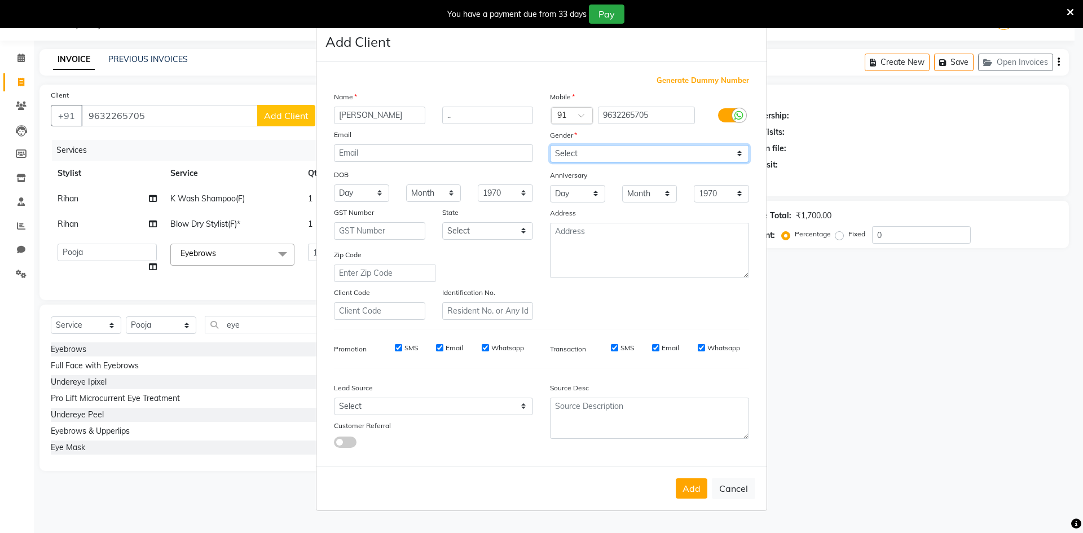
select select "[DEMOGRAPHIC_DATA]"
click at [550, 145] on select "Select [DEMOGRAPHIC_DATA] [DEMOGRAPHIC_DATA] Other Prefer Not To Say" at bounding box center [649, 153] width 199 height 17
click at [701, 490] on button "Add" at bounding box center [692, 488] width 32 height 20
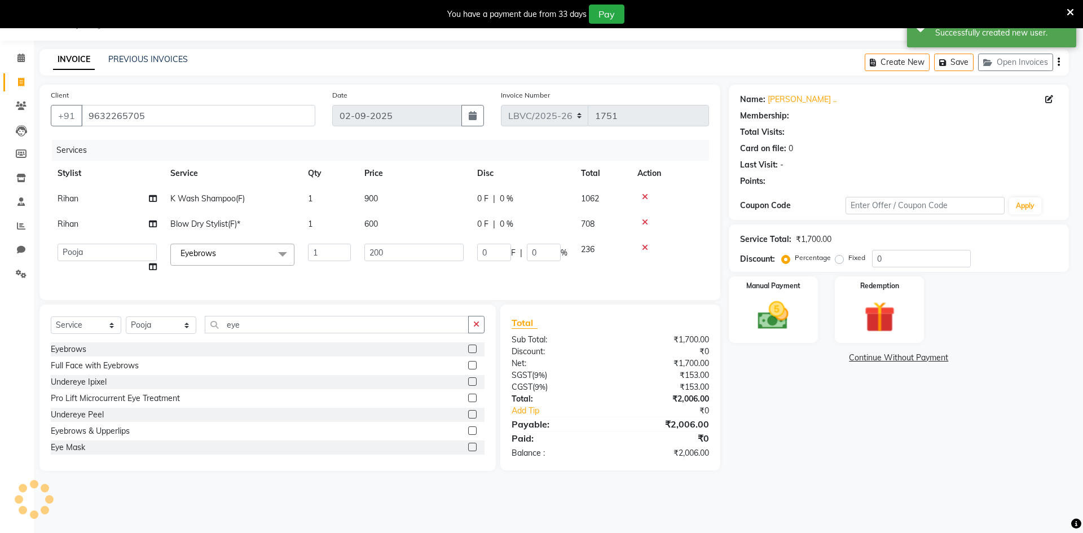
select select "1: Object"
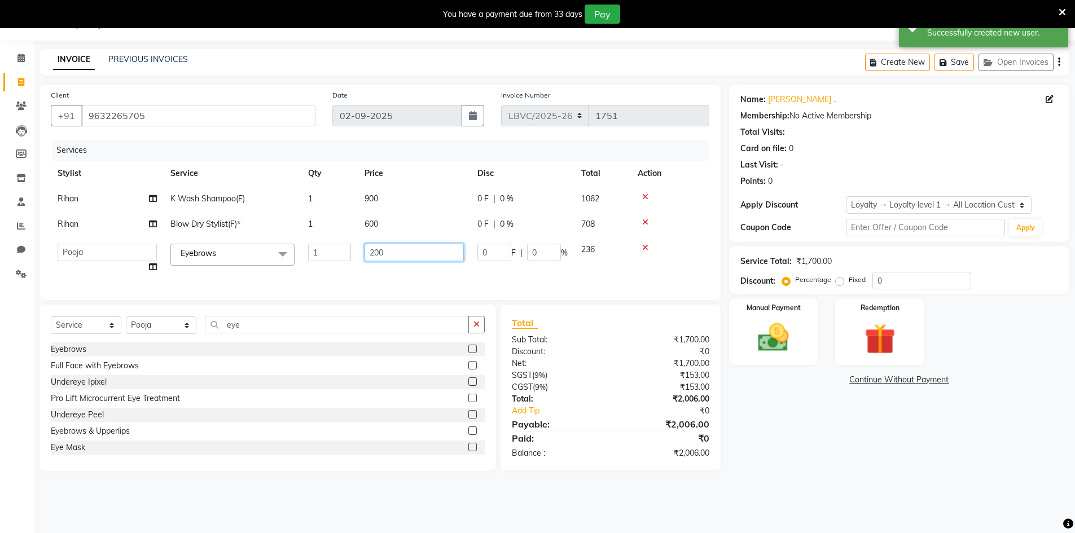
drag, startPoint x: 399, startPoint y: 252, endPoint x: 338, endPoint y: 257, distance: 61.2
click at [338, 257] on tr "Counter_Sales Manager [PERSON_NAME] Naobi Pooja Rashi [PERSON_NAME] [PERSON_NAM…" at bounding box center [380, 258] width 658 height 43
type input "170"
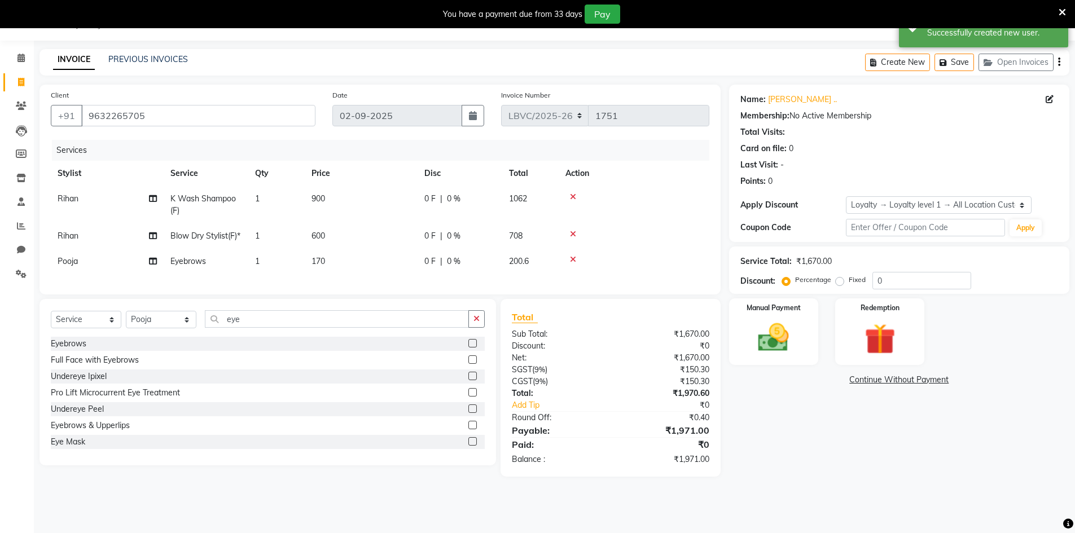
click at [614, 259] on tbody "Rihan K Wash Shampoo(F) 1 900 0 F | 0 % 1062 Rihan Blow Dry Stylist(F)* 1 600 0…" at bounding box center [380, 230] width 658 height 88
click at [778, 345] on img at bounding box center [773, 337] width 52 height 37
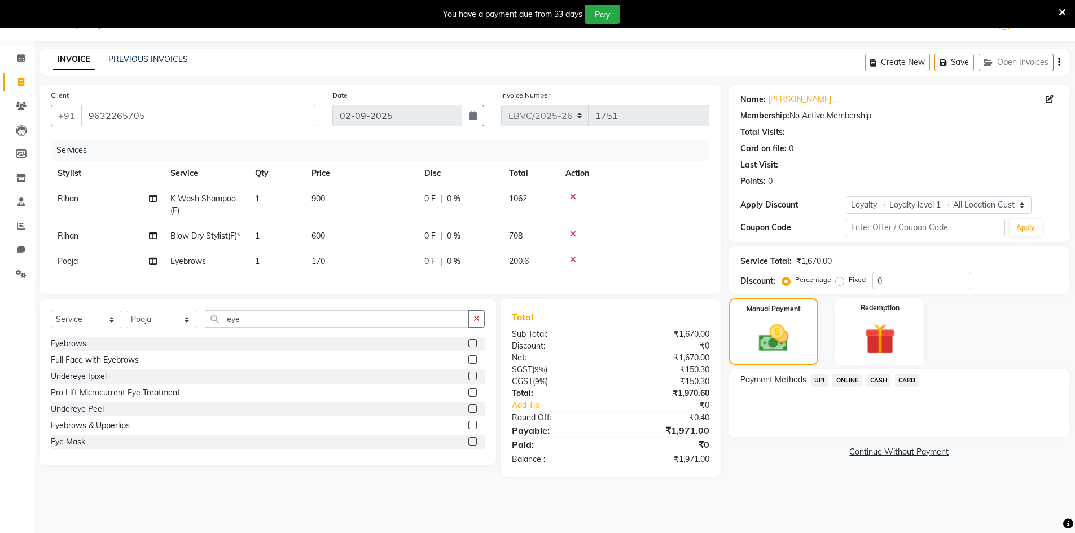
drag, startPoint x: 809, startPoint y: 407, endPoint x: 813, endPoint y: 375, distance: 32.5
drag, startPoint x: 813, startPoint y: 375, endPoint x: 806, endPoint y: 382, distance: 10.0
click at [815, 377] on span "UPI" at bounding box center [819, 380] width 17 height 13
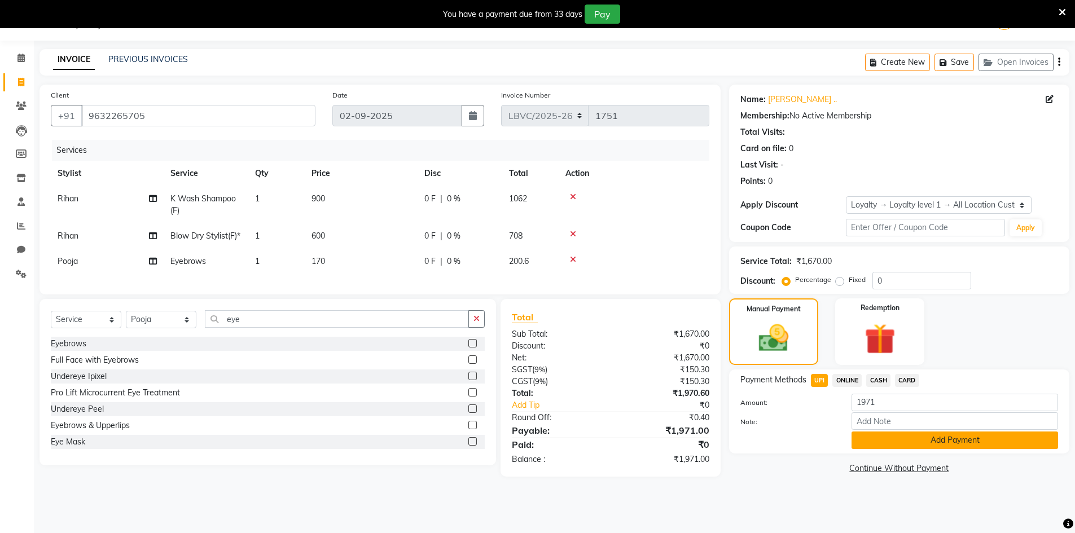
click at [954, 444] on button "Add Payment" at bounding box center [954, 440] width 206 height 17
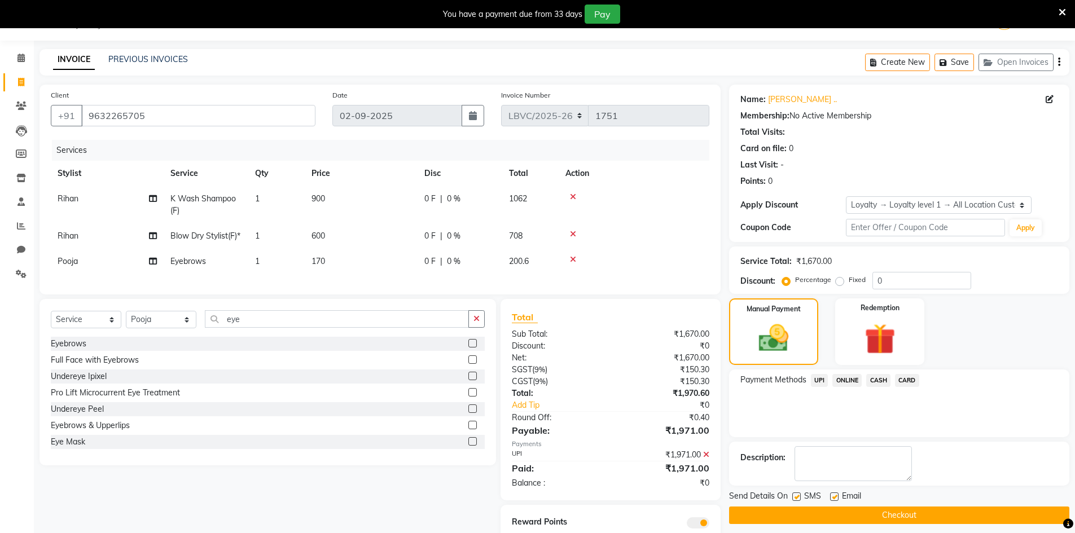
click at [906, 517] on button "Checkout" at bounding box center [899, 515] width 340 height 17
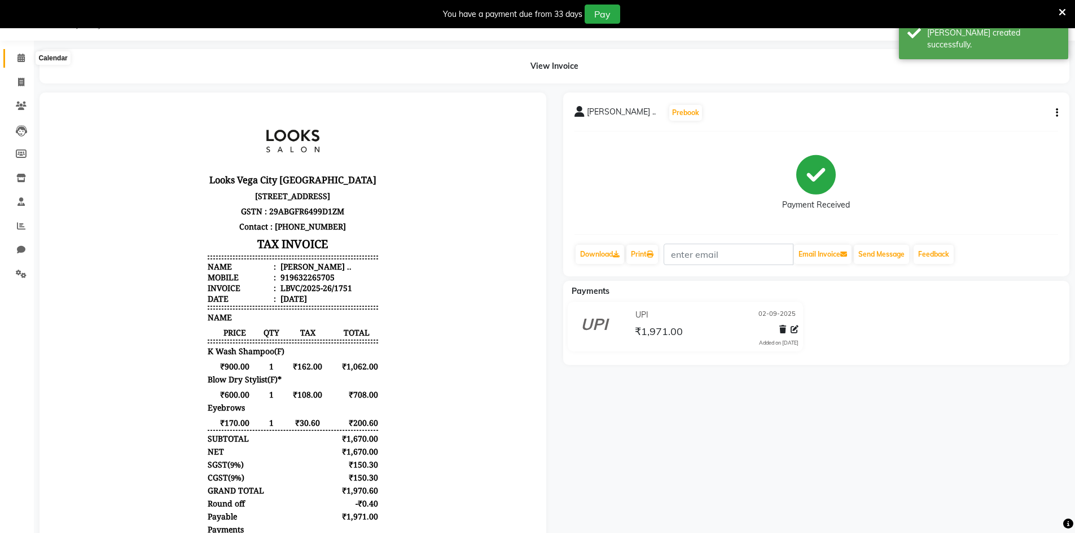
click at [19, 61] on icon at bounding box center [20, 58] width 7 height 8
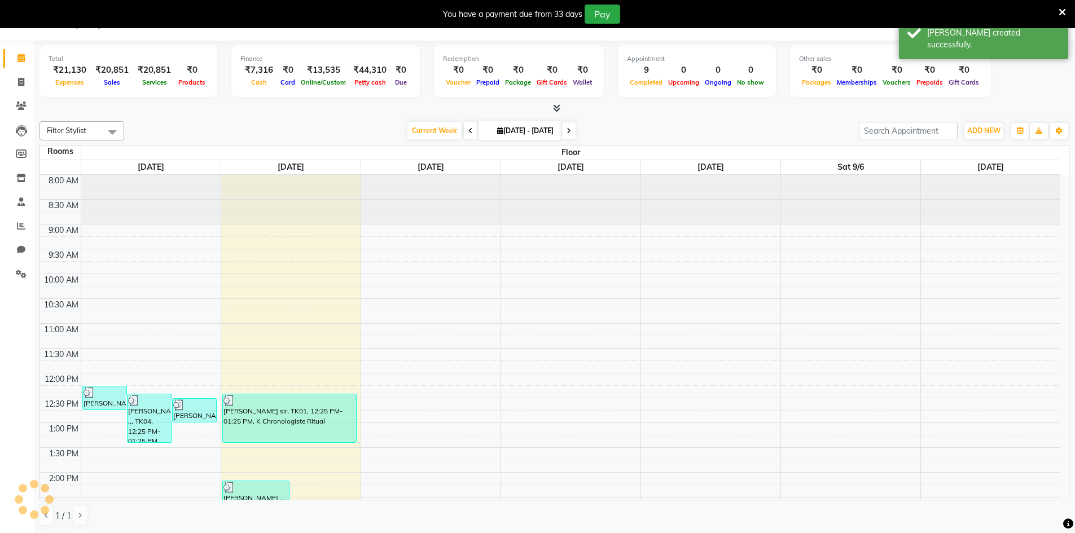
click at [20, 61] on icon at bounding box center [20, 58] width 7 height 8
click at [26, 231] on span at bounding box center [21, 226] width 20 height 13
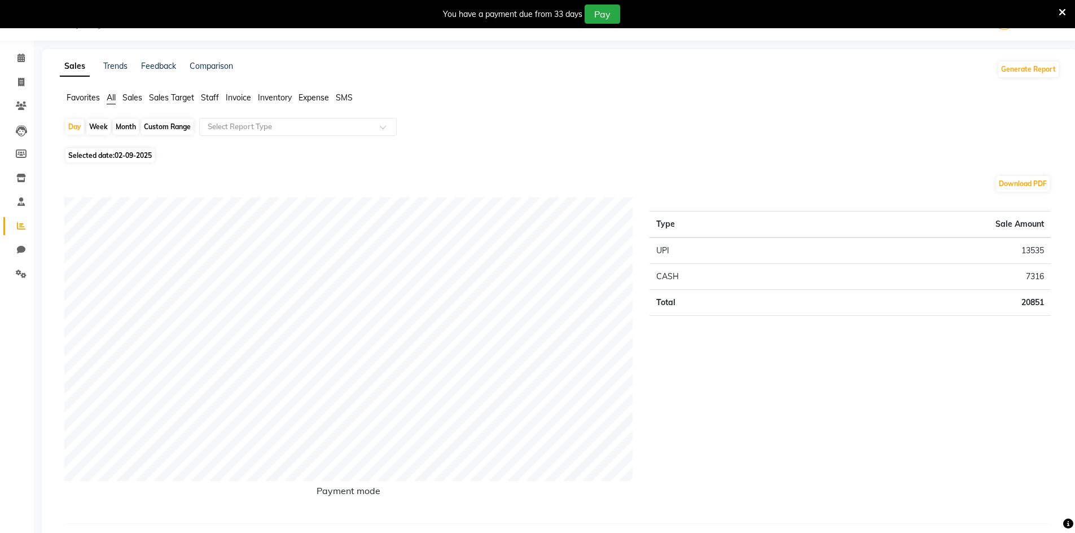
click at [201, 98] on ul "Favorites All Sales Sales Target Staff Invoice Inventory Expense SMS" at bounding box center [560, 98] width 1000 height 12
click at [213, 99] on span "Staff" at bounding box center [210, 98] width 18 height 10
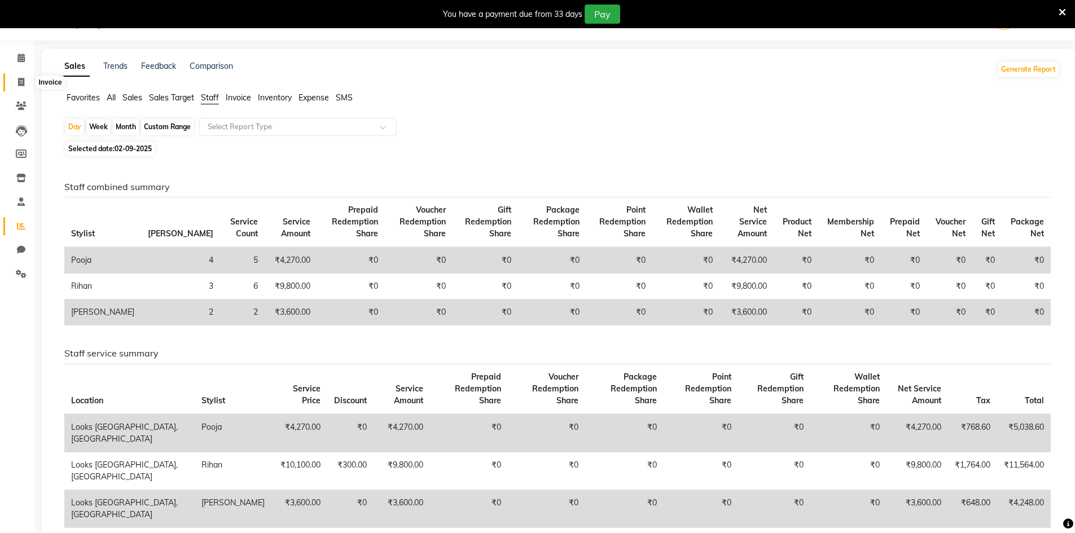
click at [16, 86] on span at bounding box center [21, 82] width 20 height 13
select select "service"
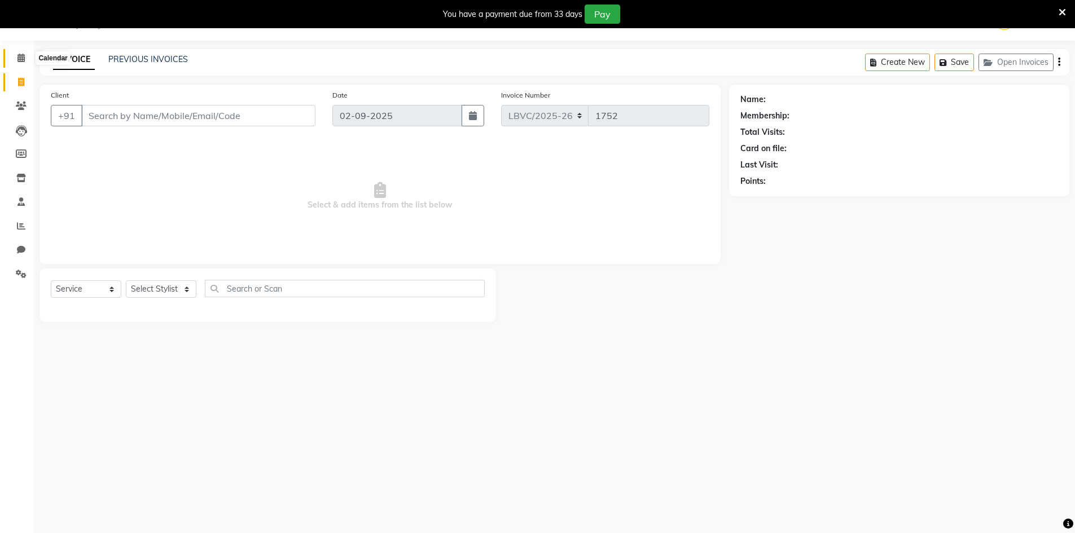
click at [19, 56] on icon at bounding box center [20, 58] width 7 height 8
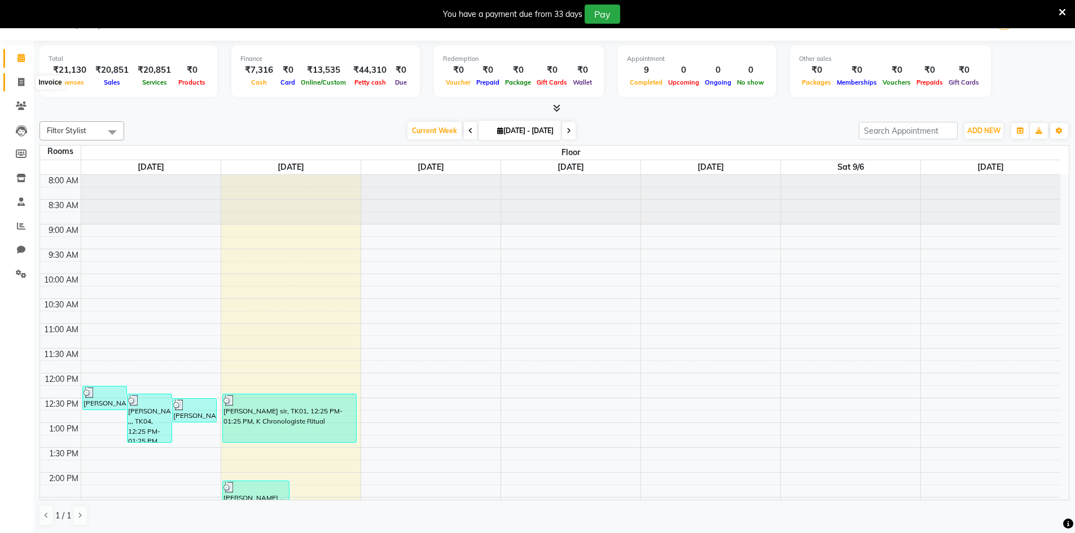
click at [20, 81] on icon at bounding box center [21, 82] width 6 height 8
select select "service"
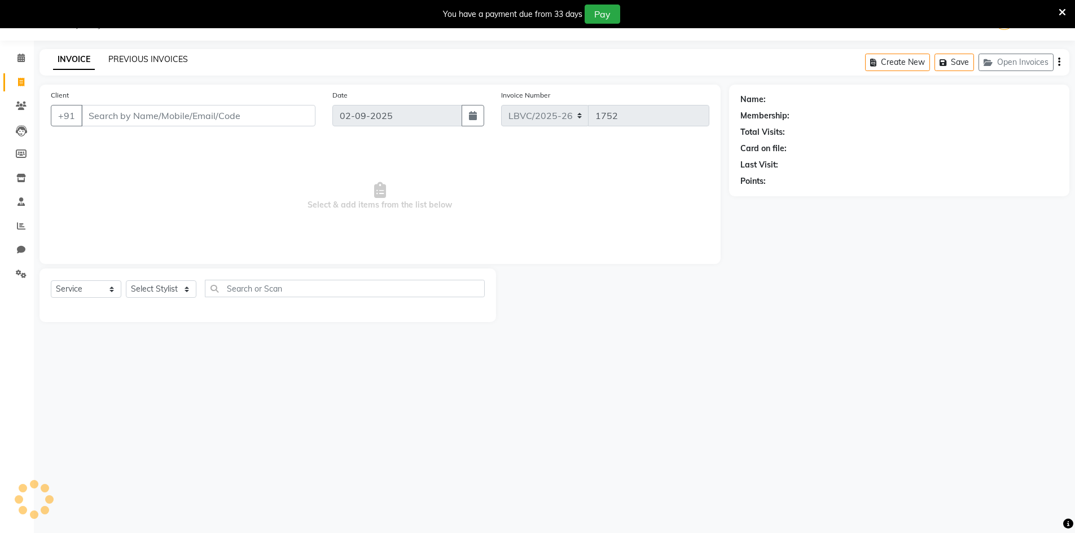
click at [147, 58] on link "PREVIOUS INVOICES" at bounding box center [148, 59] width 80 height 10
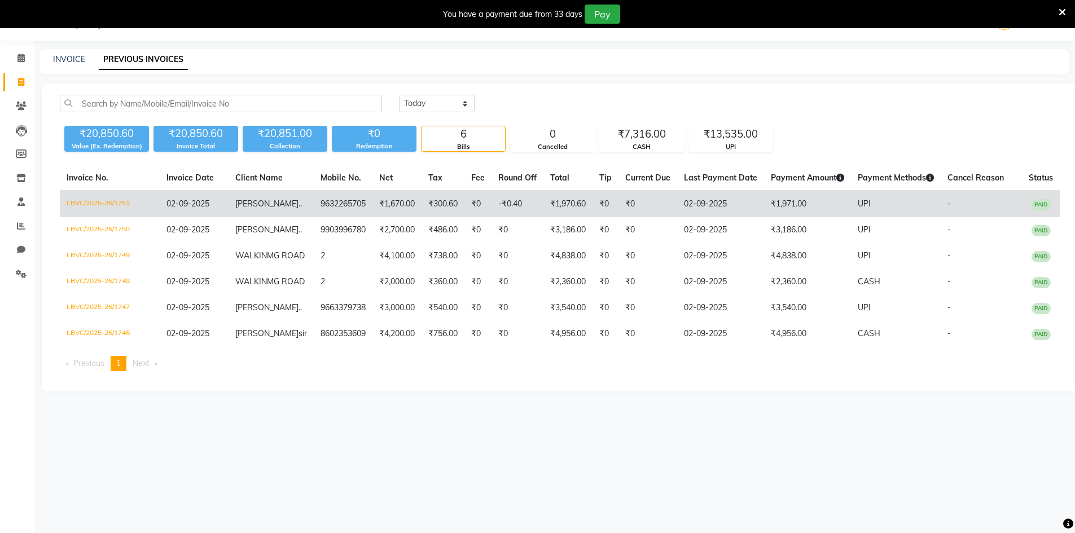
click at [384, 201] on td "₹1,670.00" at bounding box center [396, 204] width 49 height 27
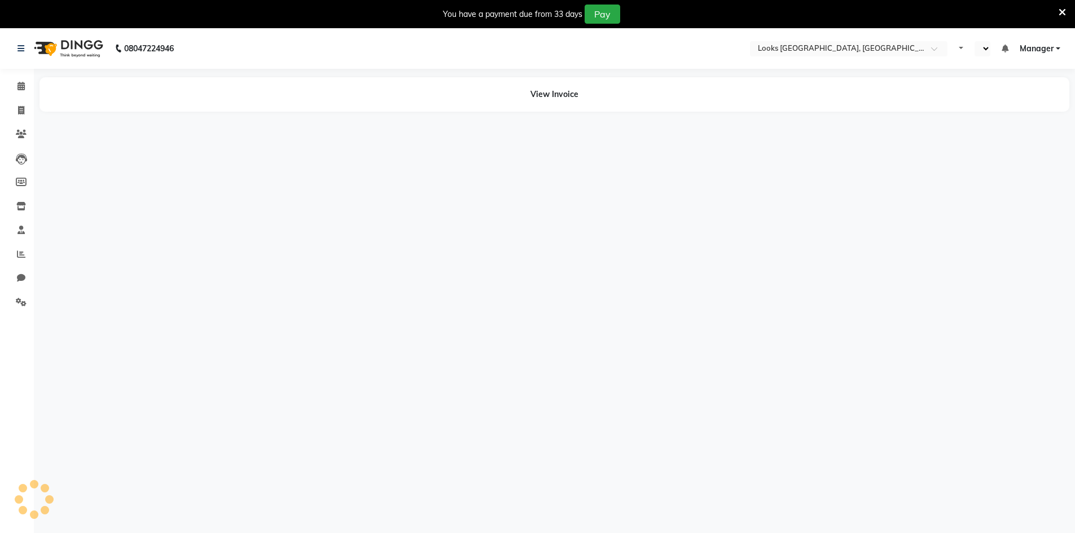
select select "en"
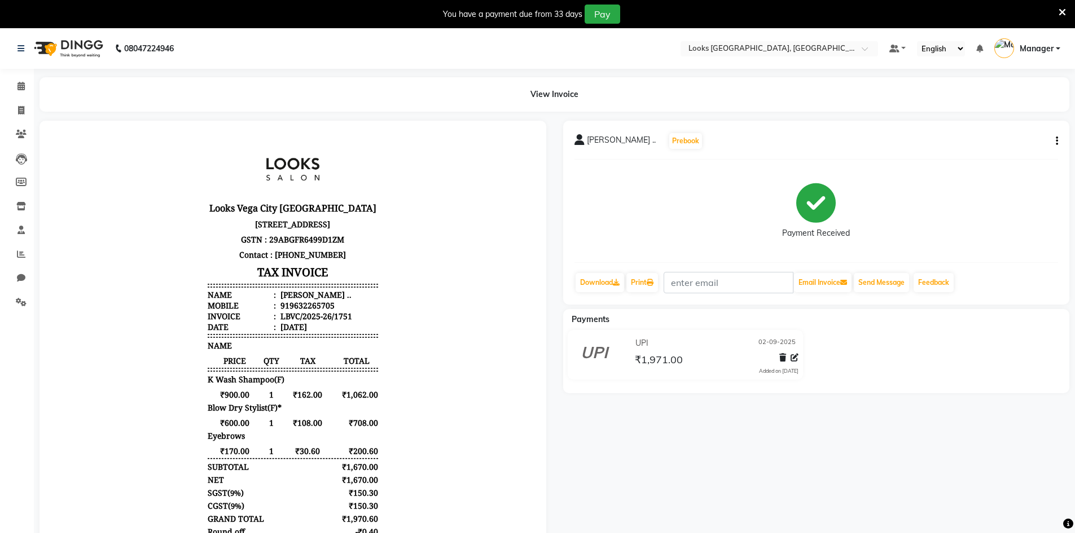
click at [1055, 138] on button "button" at bounding box center [1054, 141] width 7 height 12
click at [1006, 153] on div "Edit Item Staff" at bounding box center [1000, 148] width 77 height 14
select select
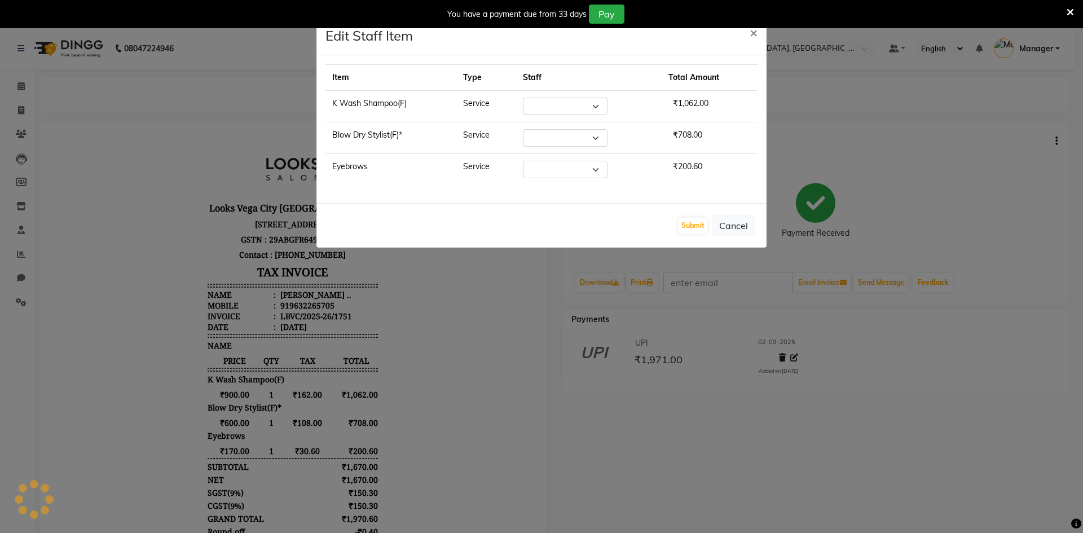
select select "87800"
select select "87804"
click at [760, 408] on ngb-modal-window "Edit Staff Item × Item Type Staff Total Amount K Wash Shampoo(F) Service Select…" at bounding box center [541, 266] width 1083 height 533
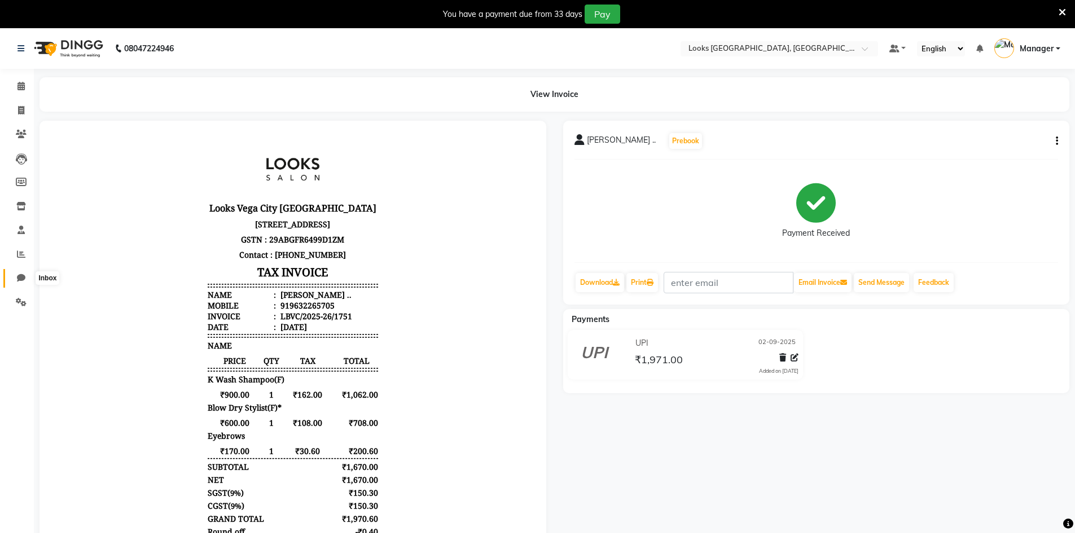
click at [22, 277] on icon at bounding box center [21, 278] width 8 height 8
select select "100"
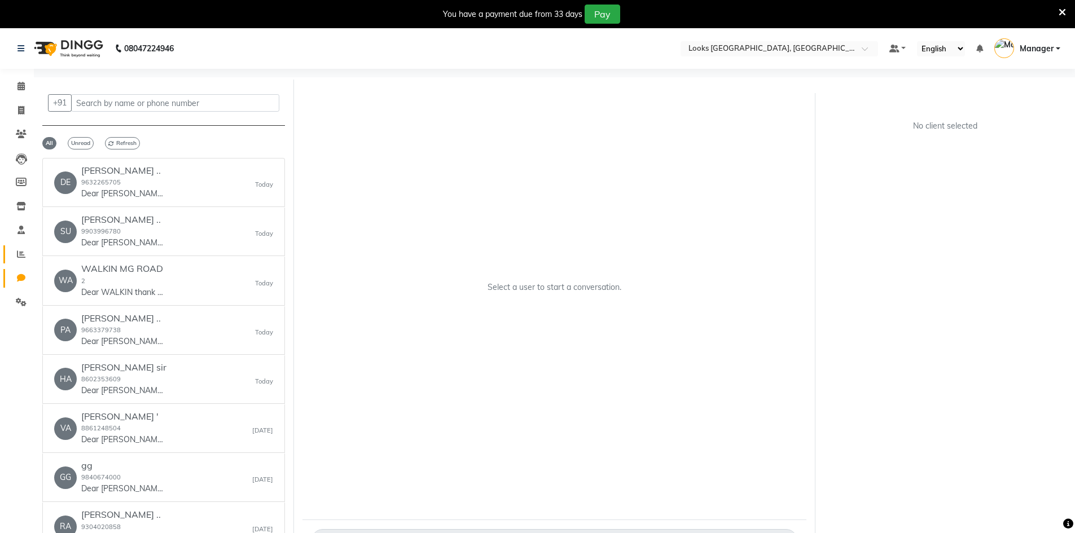
click at [20, 252] on icon at bounding box center [21, 254] width 8 height 8
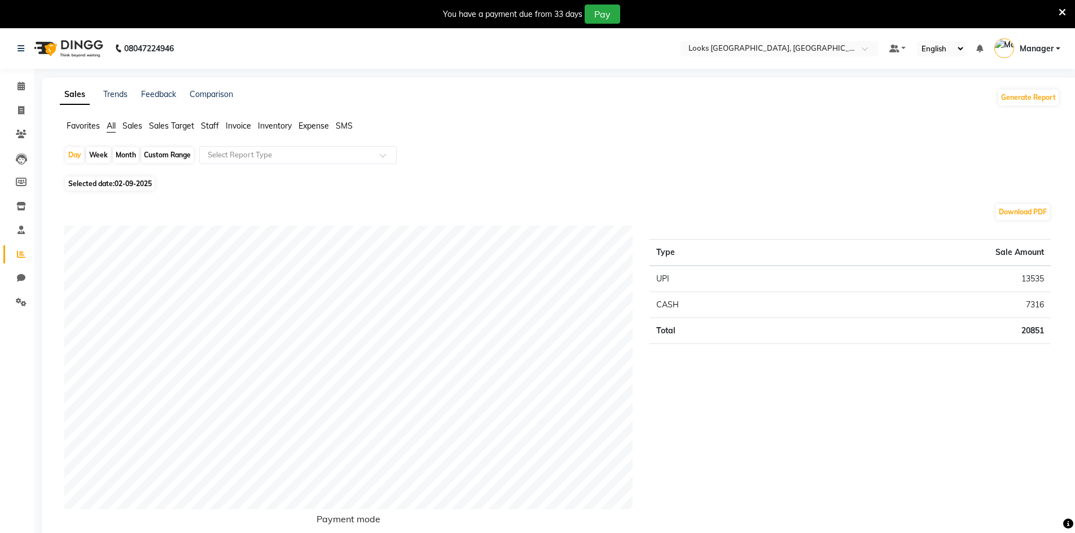
click at [207, 125] on span "Staff" at bounding box center [210, 126] width 18 height 10
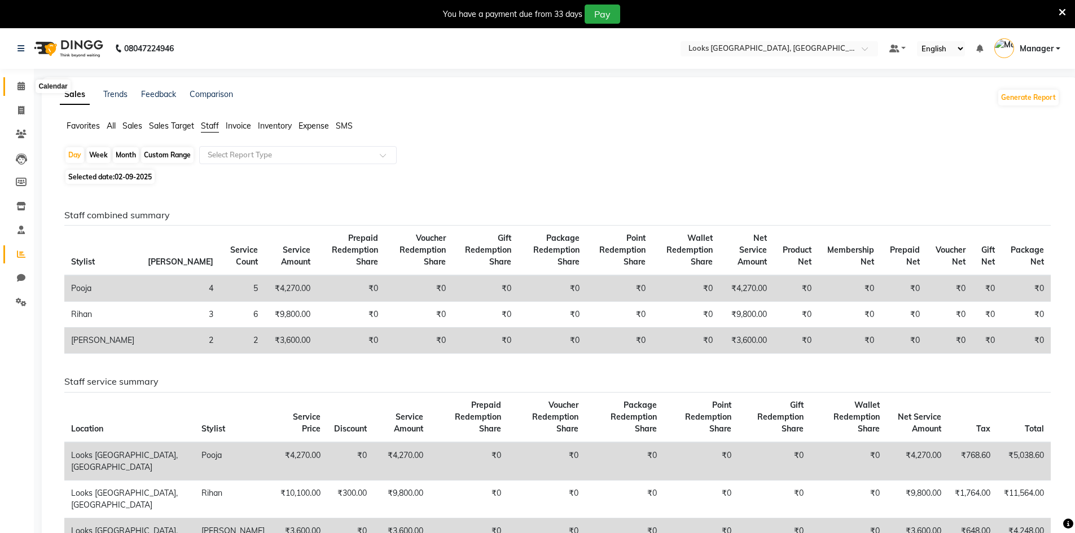
click at [12, 88] on span at bounding box center [21, 86] width 20 height 13
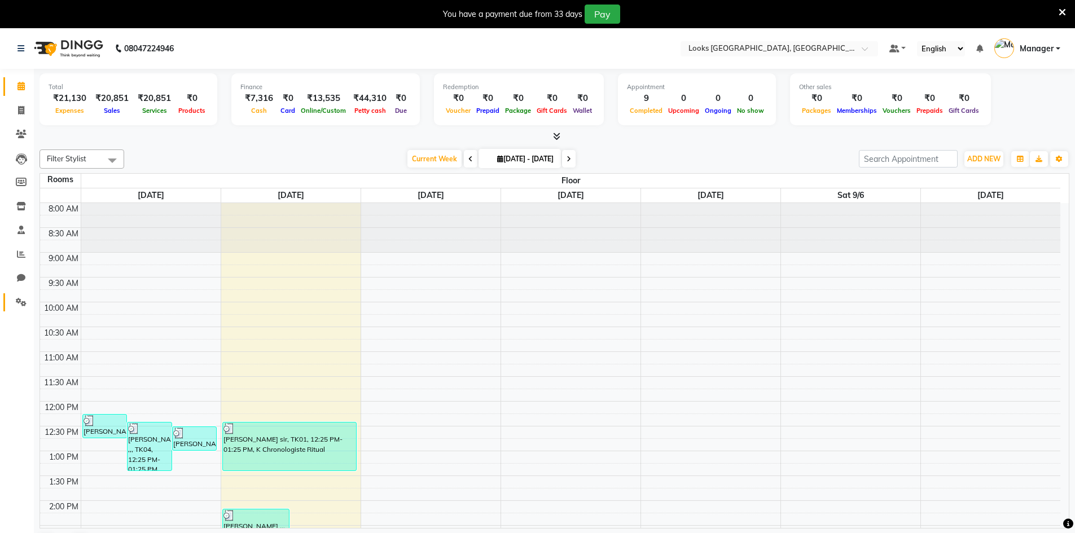
click at [24, 311] on link "Settings" at bounding box center [16, 302] width 27 height 19
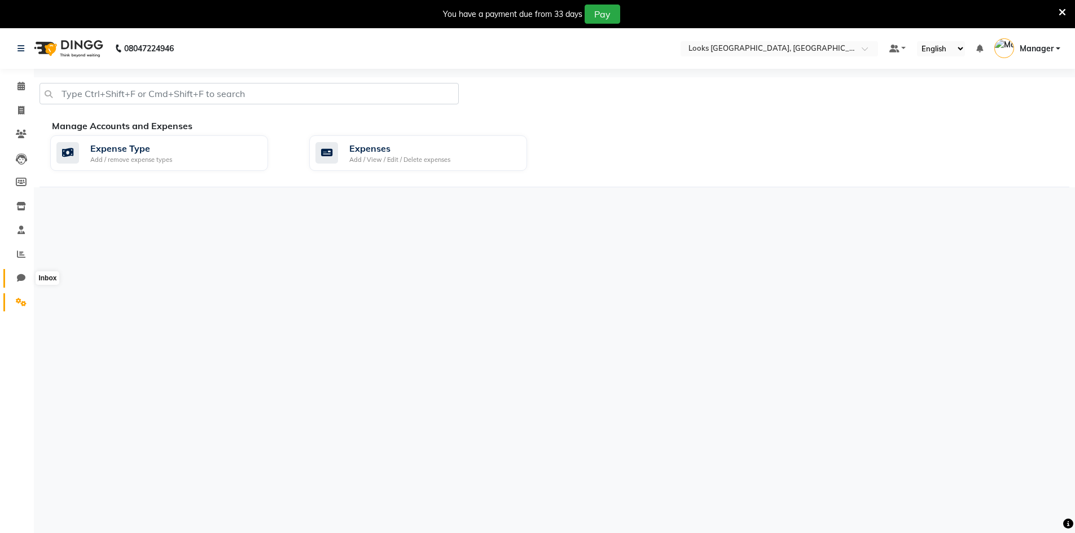
click at [17, 279] on icon at bounding box center [21, 278] width 8 height 8
select select "100"
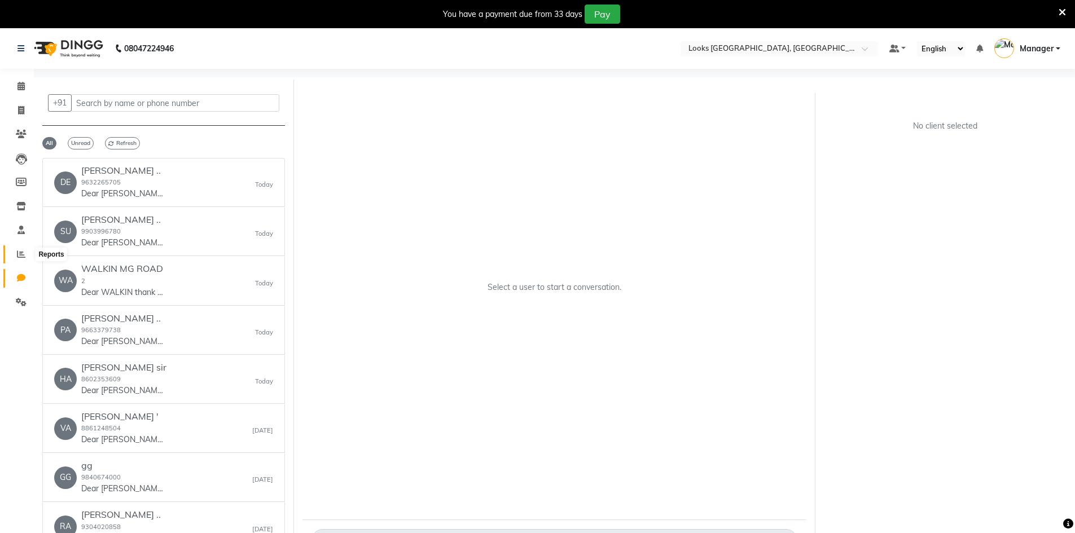
click at [25, 250] on span at bounding box center [21, 254] width 20 height 13
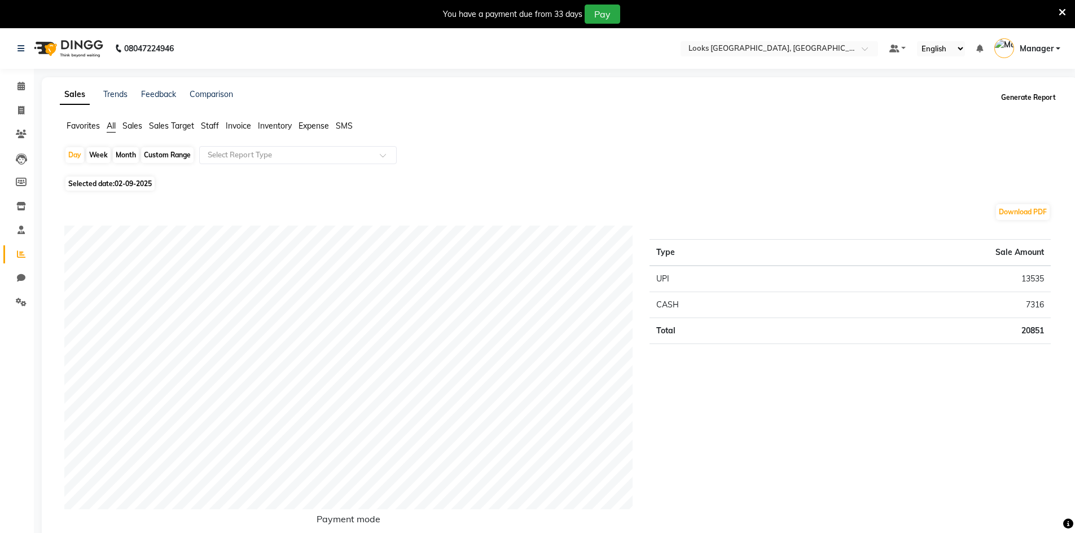
click at [1024, 99] on button "Generate Report" at bounding box center [1028, 98] width 60 height 16
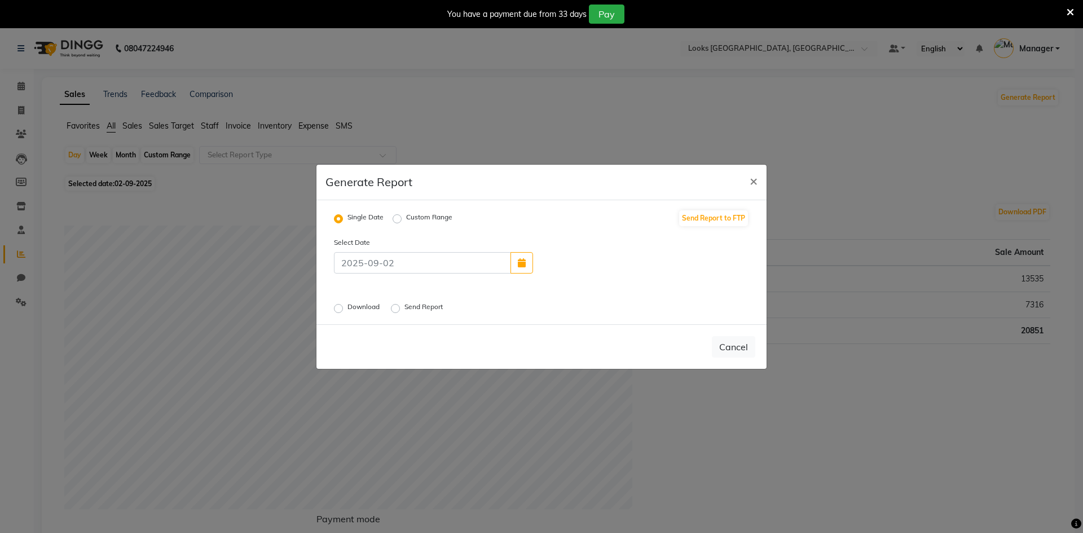
drag, startPoint x: 340, startPoint y: 306, endPoint x: 347, endPoint y: 306, distance: 6.8
click at [347, 306] on label "Download" at bounding box center [364, 309] width 34 height 14
click at [341, 306] on input "Download" at bounding box center [340, 308] width 8 height 8
radio input "true"
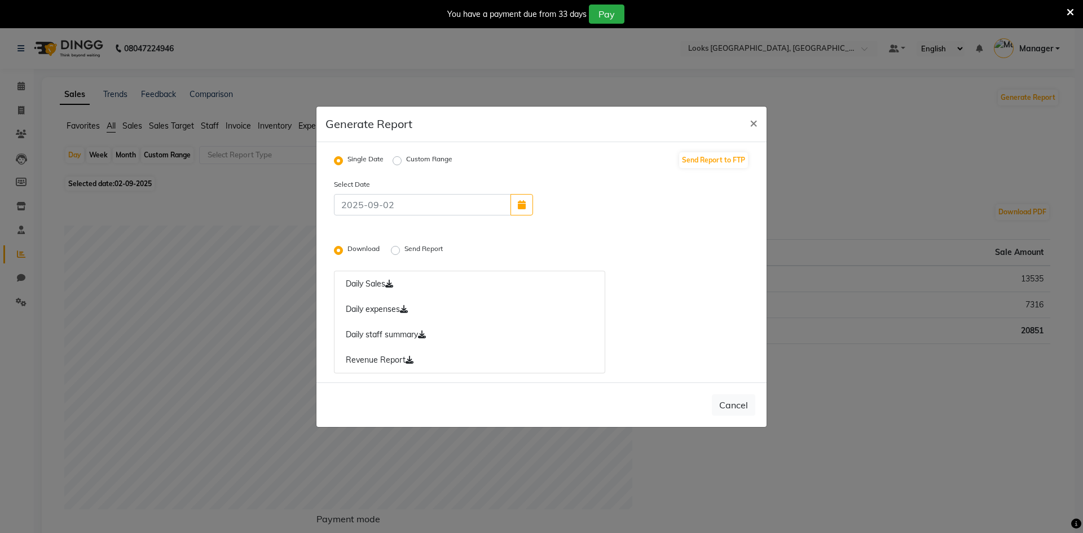
click at [404, 254] on label "Send Report" at bounding box center [424, 251] width 41 height 14
click at [399, 254] on input "Send Report" at bounding box center [397, 250] width 8 height 8
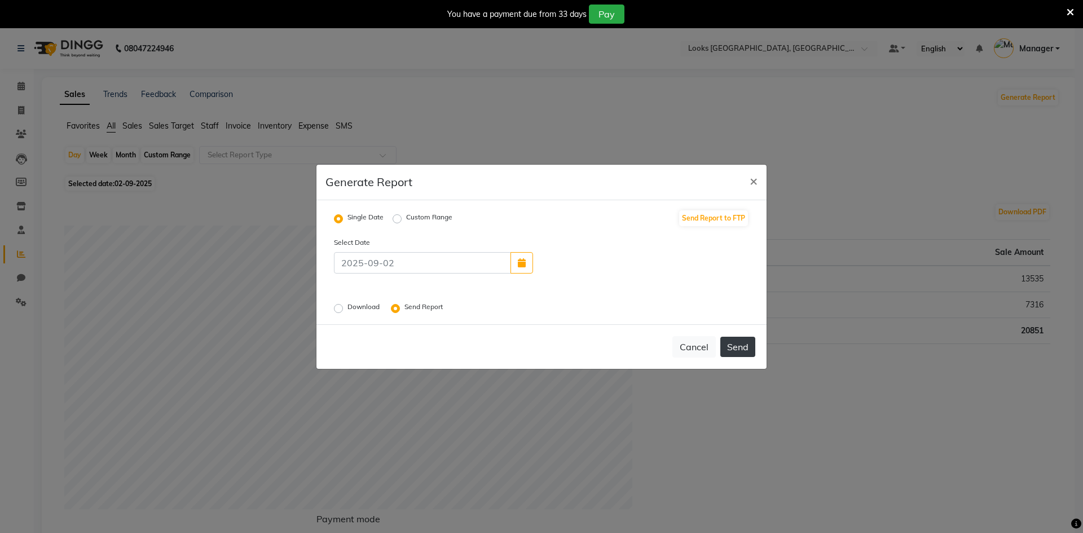
click at [738, 354] on button "Send" at bounding box center [737, 347] width 35 height 20
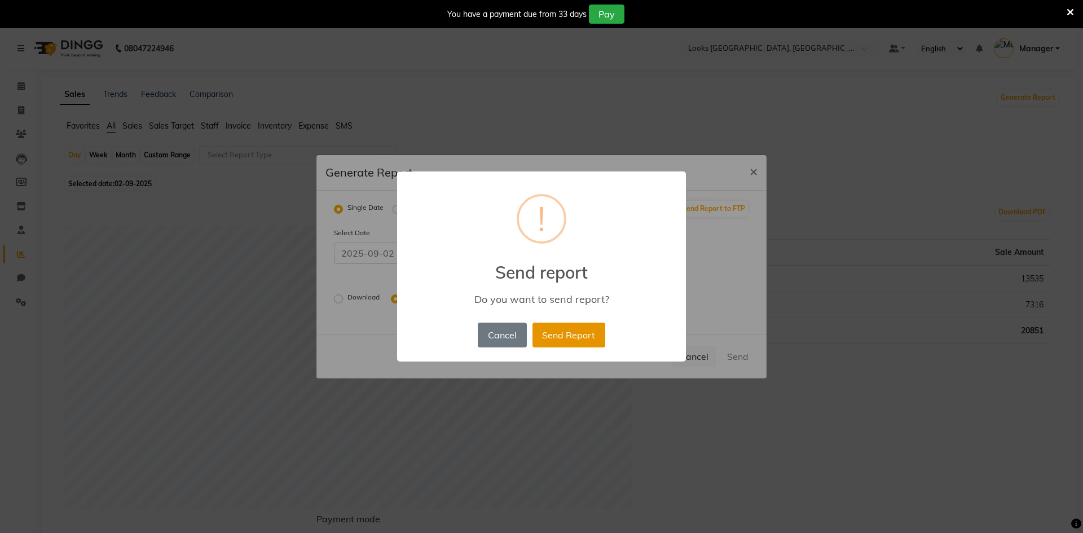
click at [556, 338] on button "Send Report" at bounding box center [568, 335] width 73 height 25
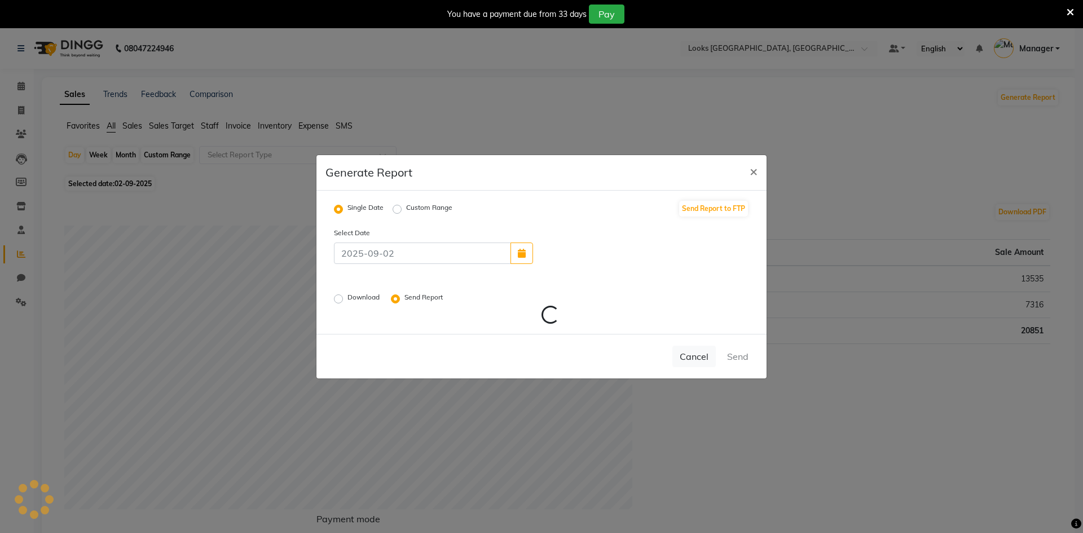
radio input "false"
